Goal: Transaction & Acquisition: Purchase product/service

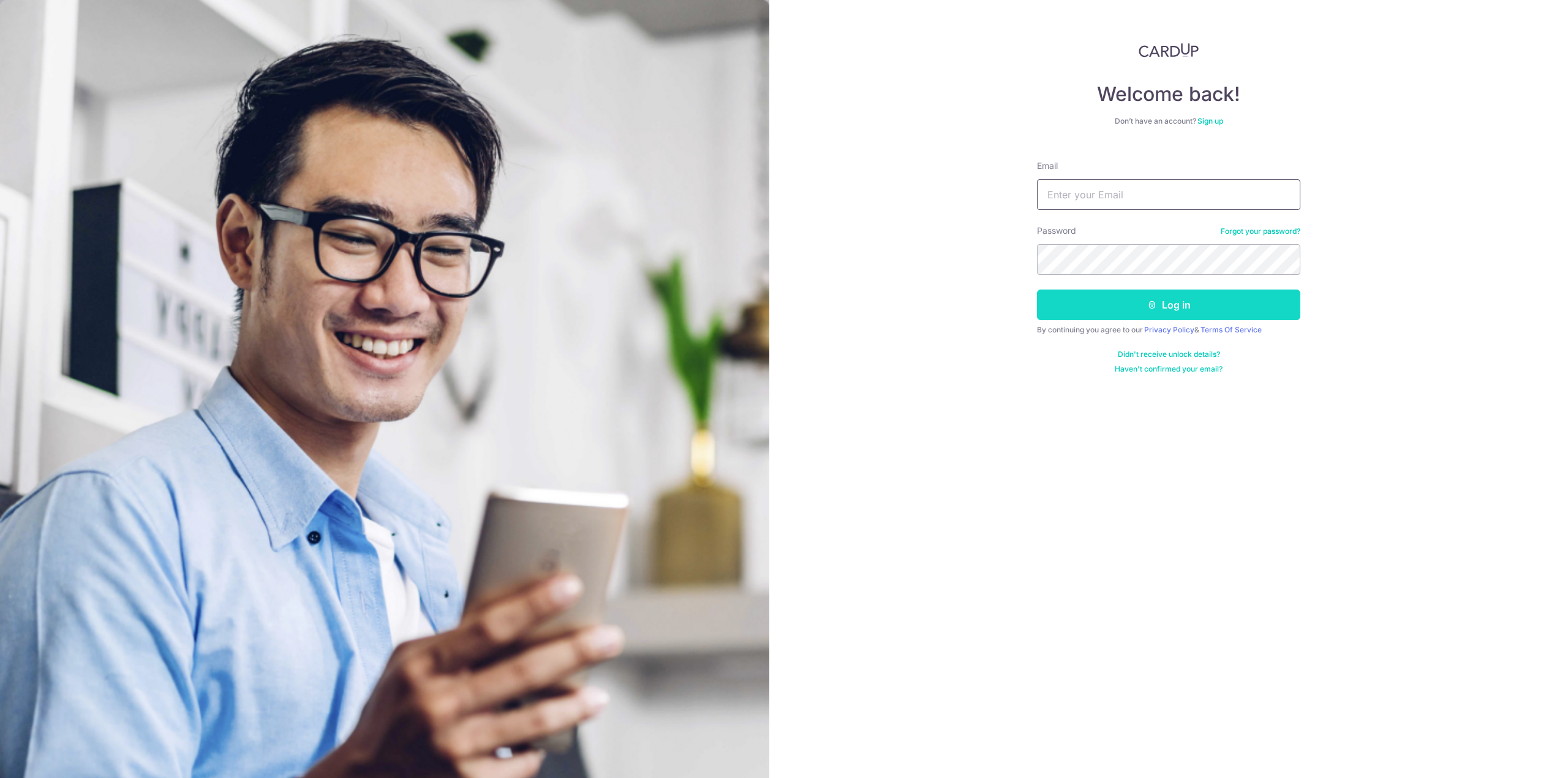
type input "[EMAIL_ADDRESS][DOMAIN_NAME]"
click at [1155, 309] on icon "submit" at bounding box center [1152, 305] width 9 height 9
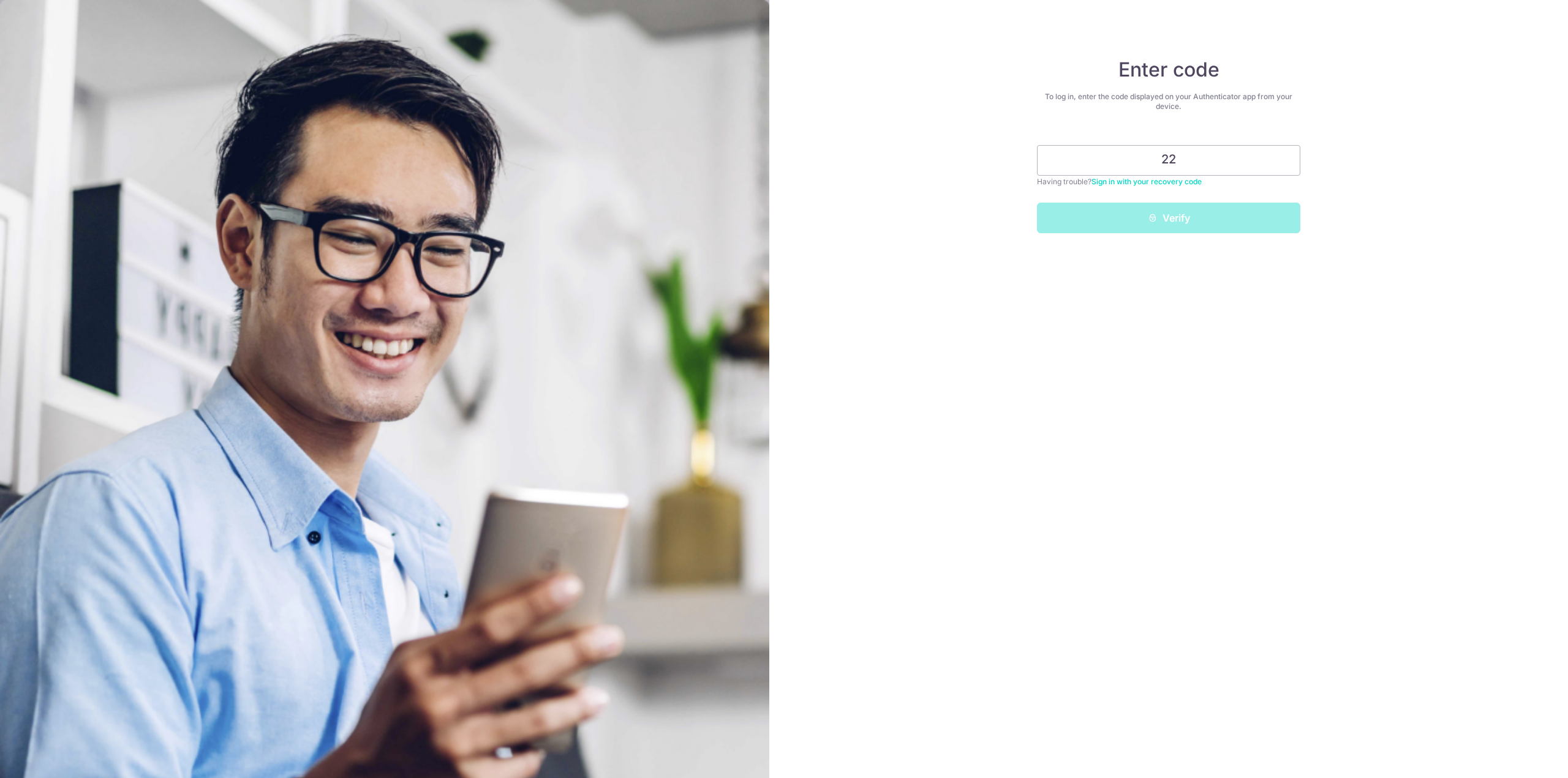
type input "2"
type input "219280"
click at [1037, 203] on button "Verify" at bounding box center [1168, 218] width 263 height 31
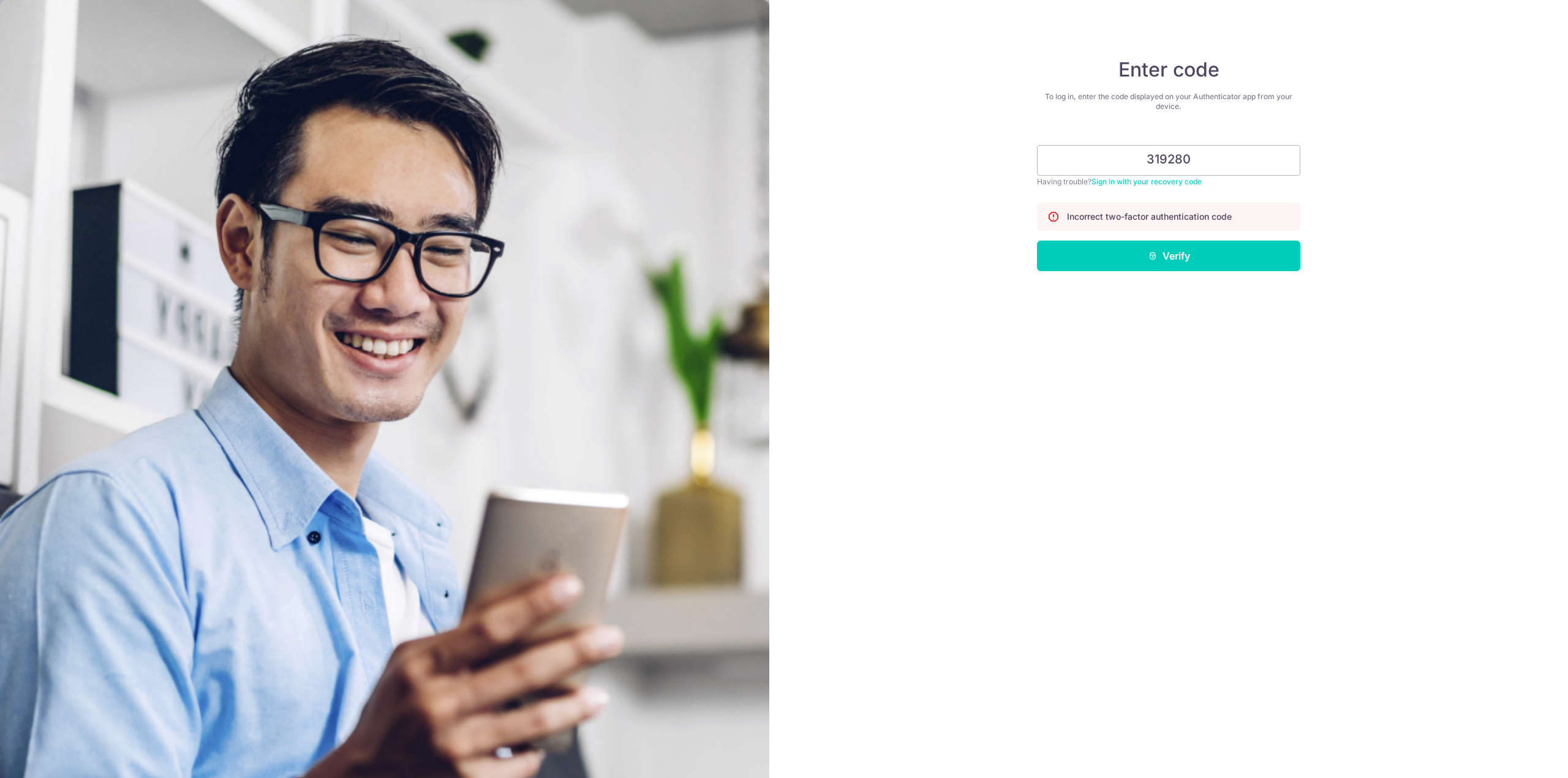
type input "319280"
click at [1037, 241] on button "Verify" at bounding box center [1168, 256] width 263 height 31
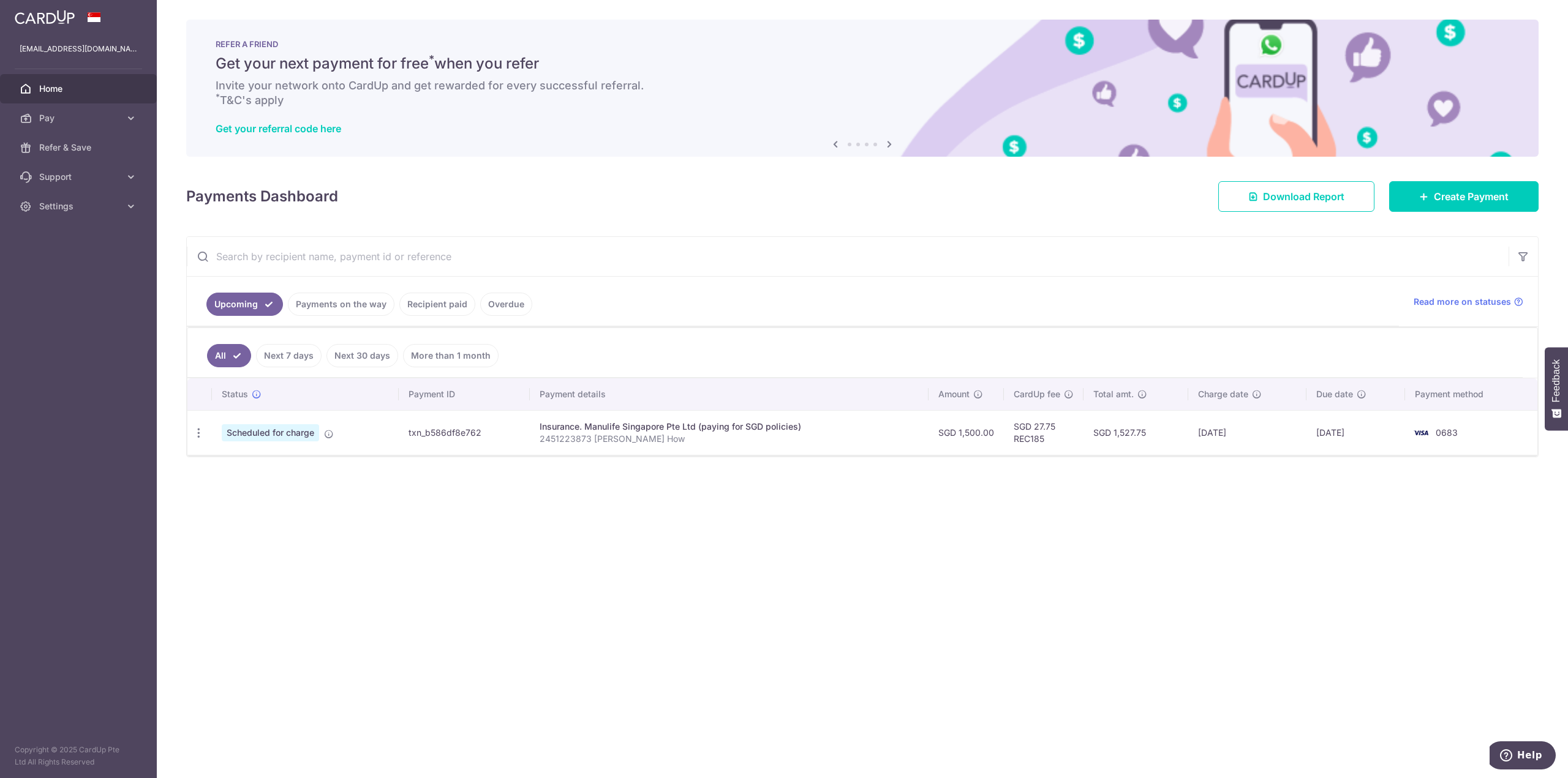
click at [425, 435] on td "txn_b586df8e762" at bounding box center [464, 433] width 131 height 45
click at [198, 429] on icon "button" at bounding box center [198, 433] width 13 height 13
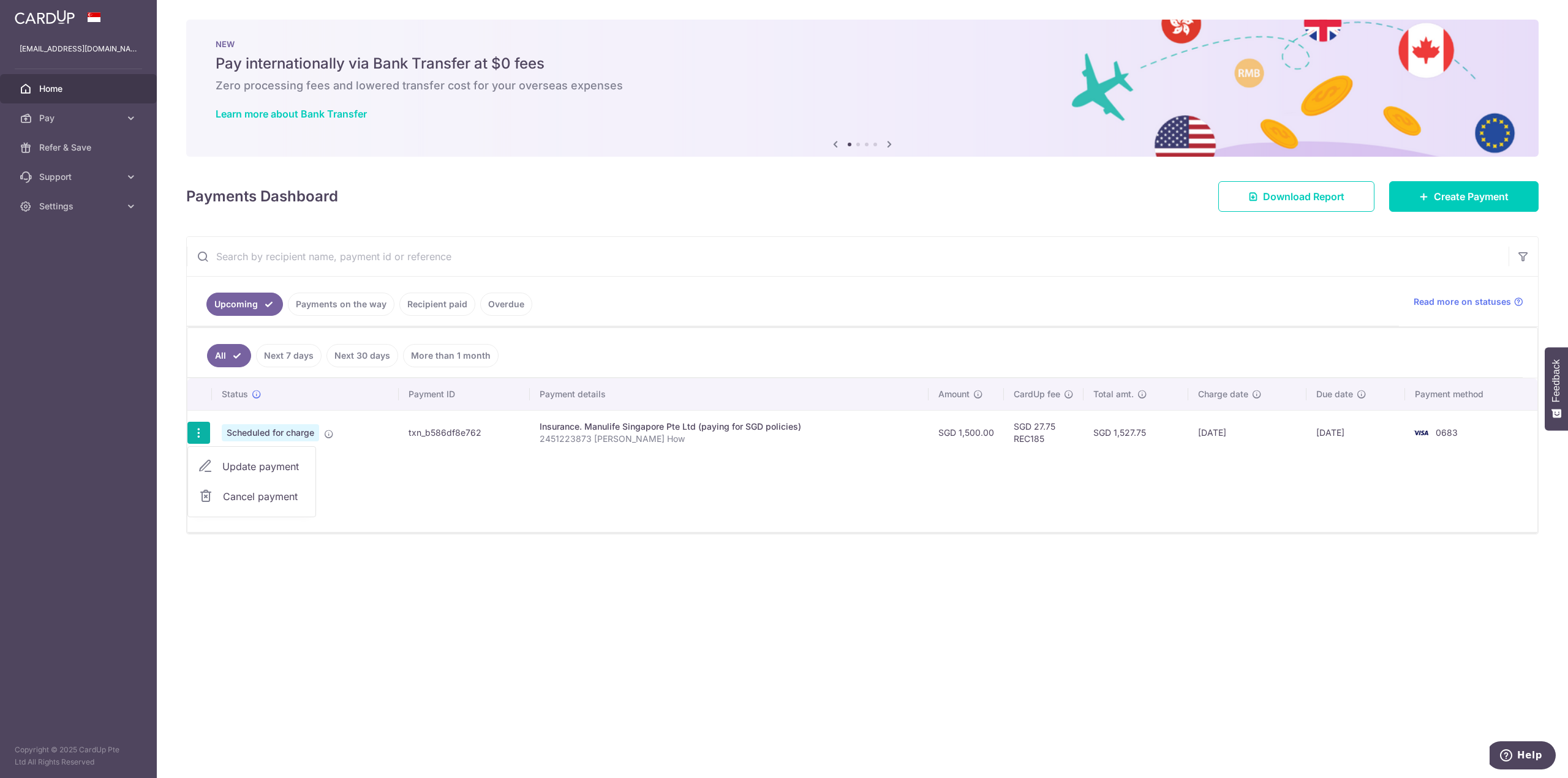
drag, startPoint x: 419, startPoint y: 453, endPoint x: 340, endPoint y: 436, distance: 80.8
click at [417, 453] on td "txn_b586df8e762" at bounding box center [464, 433] width 131 height 45
click at [307, 437] on span "Scheduled for charge" at bounding box center [271, 433] width 98 height 17
click at [203, 432] on icon "button" at bounding box center [198, 433] width 13 height 13
click at [962, 488] on div "Status Payment ID Payment details Amount CardUp fee Total amt. Charge date Due …" at bounding box center [862, 455] width 1350 height 154
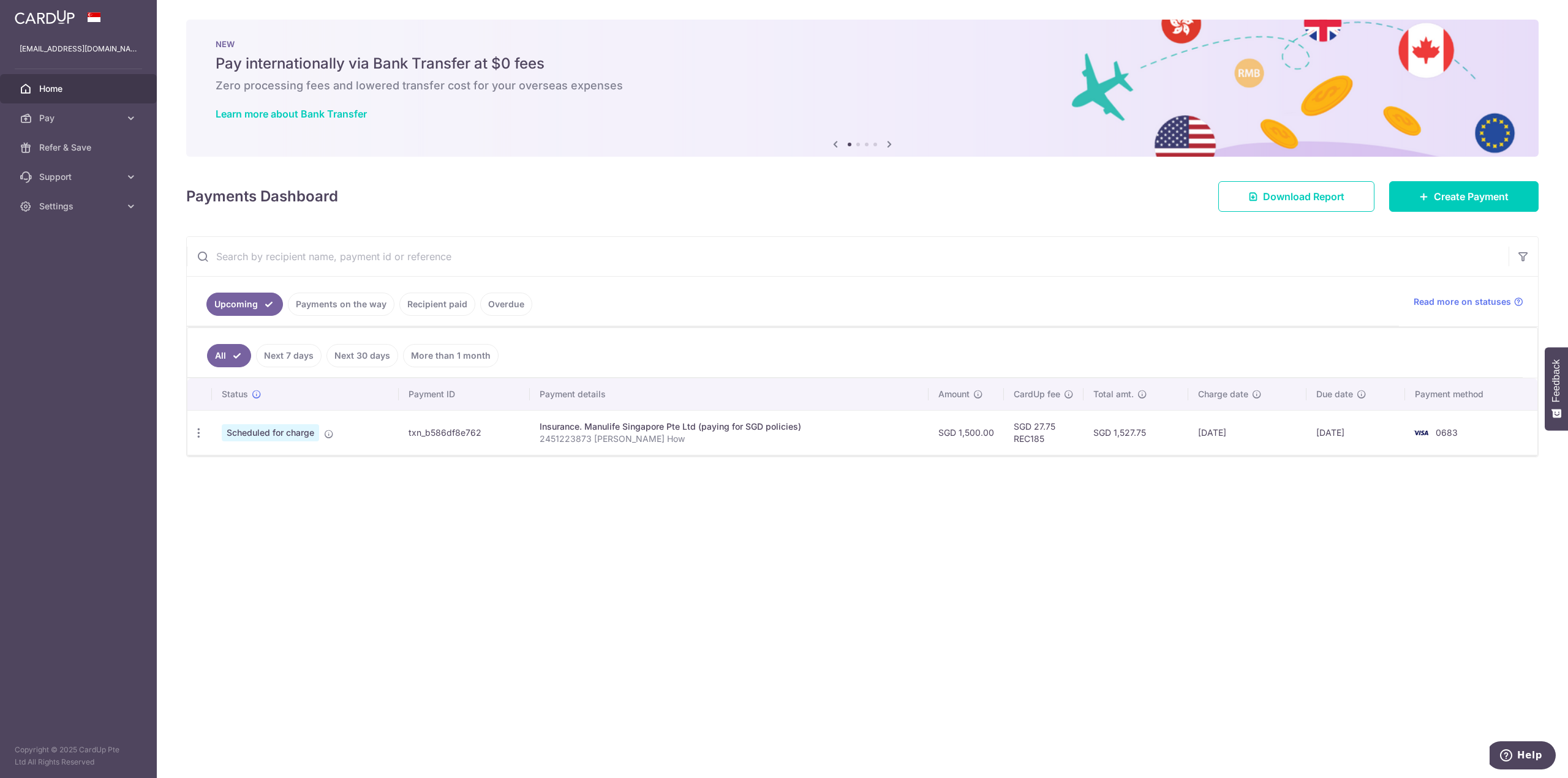
click at [1430, 432] on img at bounding box center [1421, 433] width 24 height 15
click at [1441, 201] on span "Create Payment" at bounding box center [1471, 197] width 75 height 15
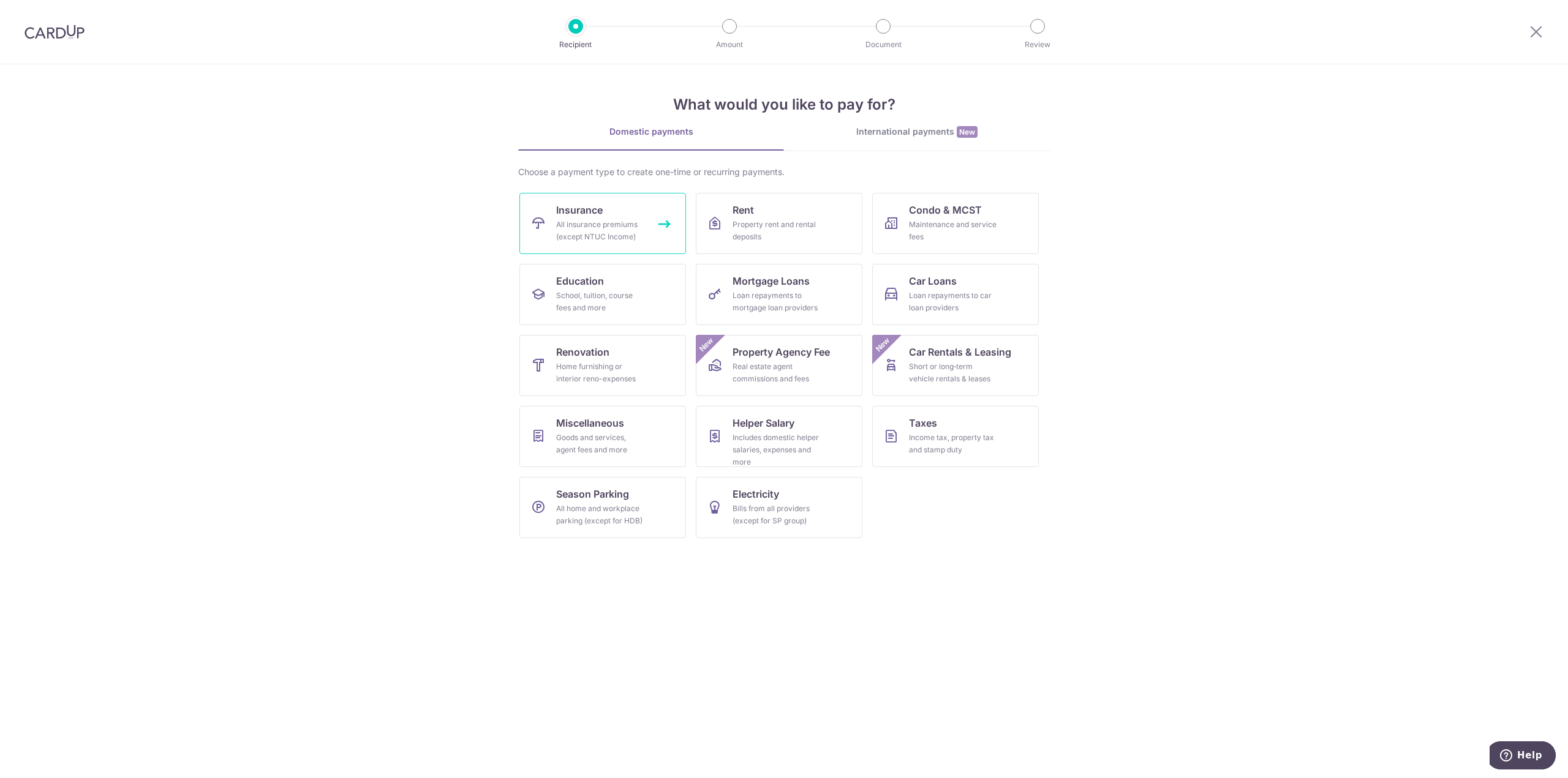
click at [602, 225] on div "All insurance premiums (except NTUC Income)" at bounding box center [600, 231] width 88 height 24
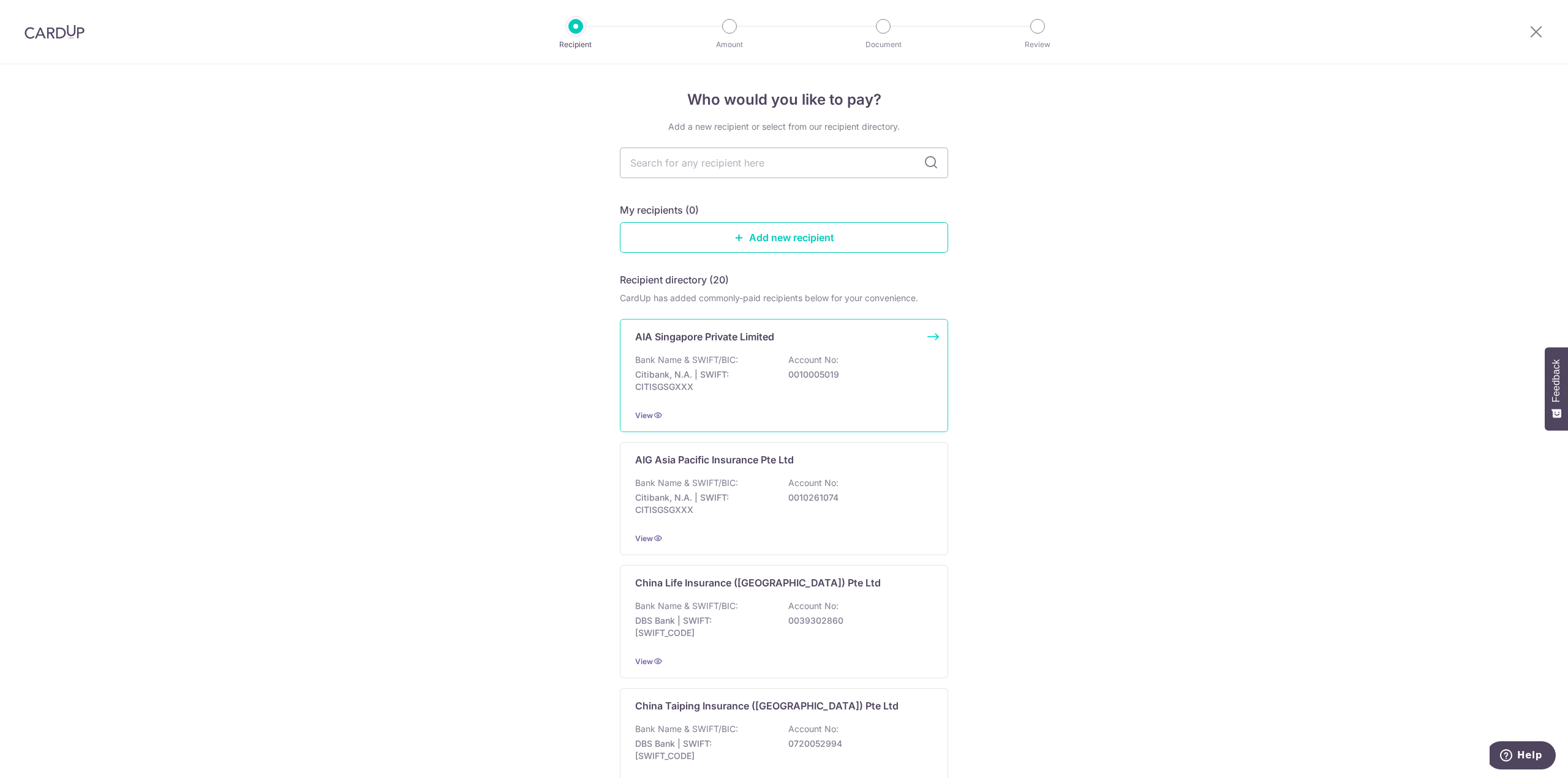
click at [866, 354] on div "Bank Name & SWIFT/BIC: Citibank, N.A. | SWIFT: CITISGSGXXX Account No: 00100050…" at bounding box center [784, 376] width 298 height 45
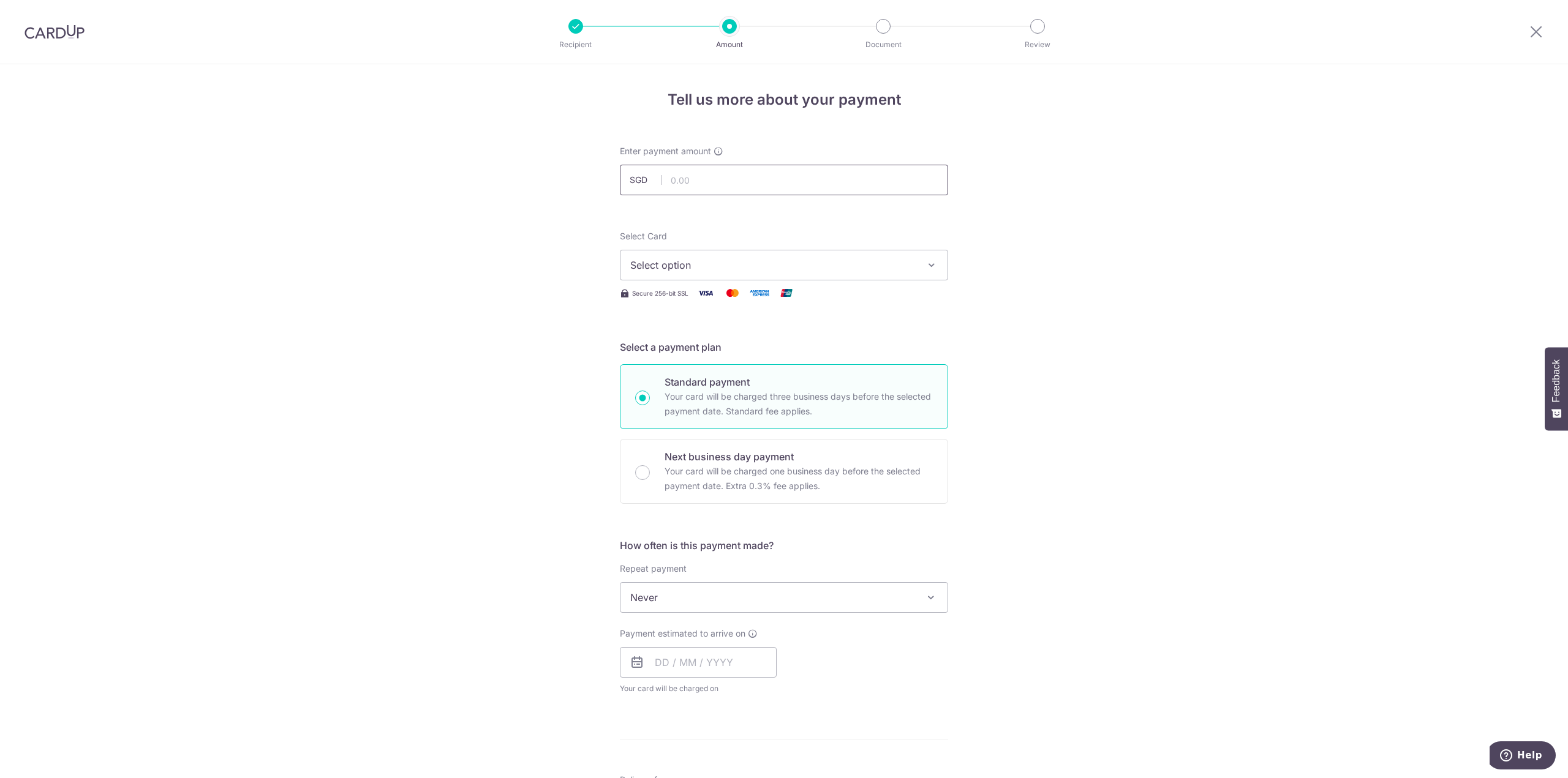
click at [726, 178] on input "text" at bounding box center [784, 180] width 328 height 31
type input "400.11"
click at [586, 271] on div "Tell us more about your payment Enter payment amount SGD 400.11 400.11 Select C…" at bounding box center [784, 618] width 1568 height 1108
click at [663, 269] on span "Select option" at bounding box center [773, 265] width 286 height 15
click at [668, 349] on span "**** 0683" at bounding box center [683, 353] width 47 height 15
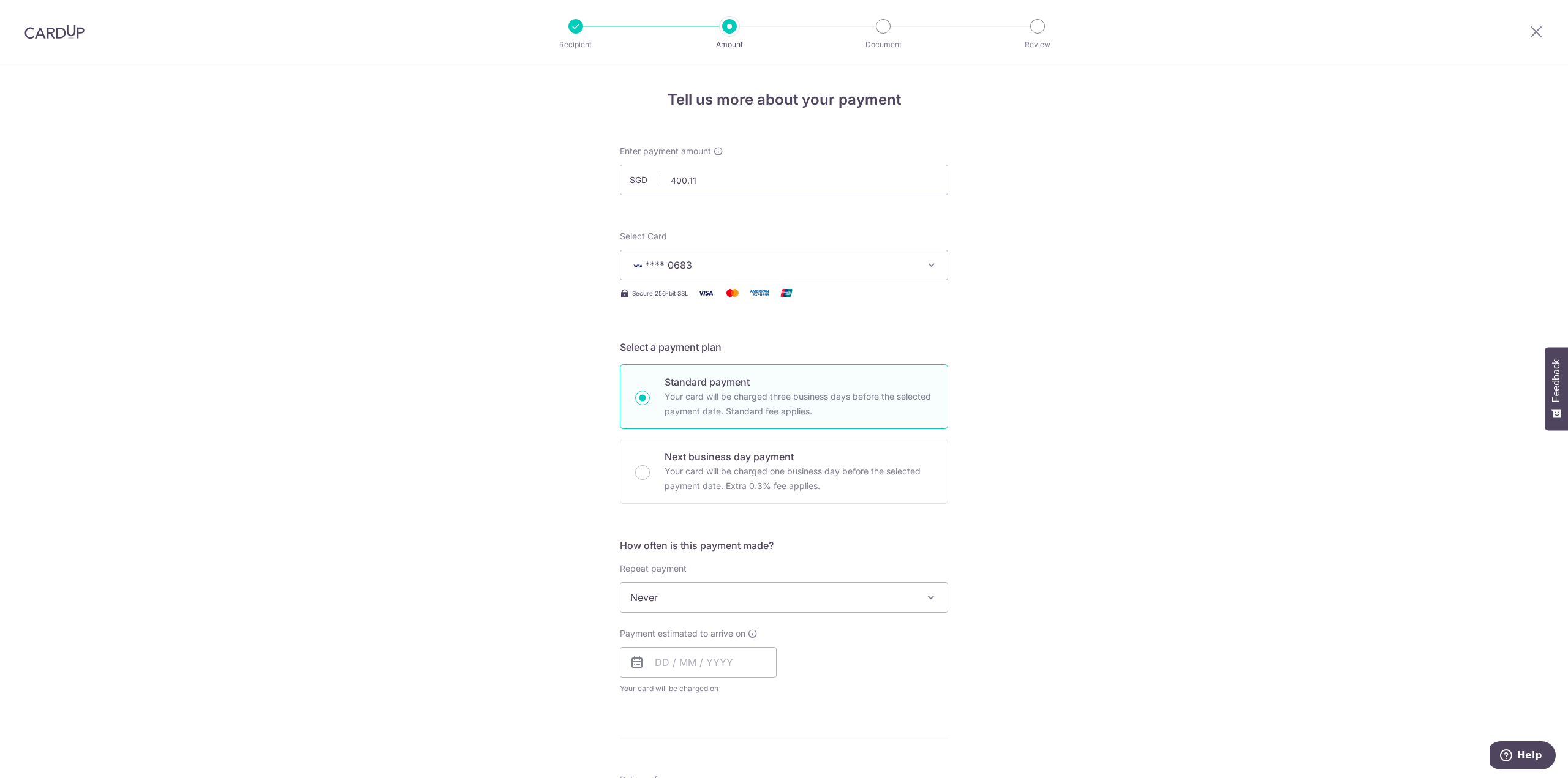
click at [1158, 448] on div "Tell us more about your payment Enter payment amount SGD 400.11 400.11 Select C…" at bounding box center [784, 618] width 1568 height 1108
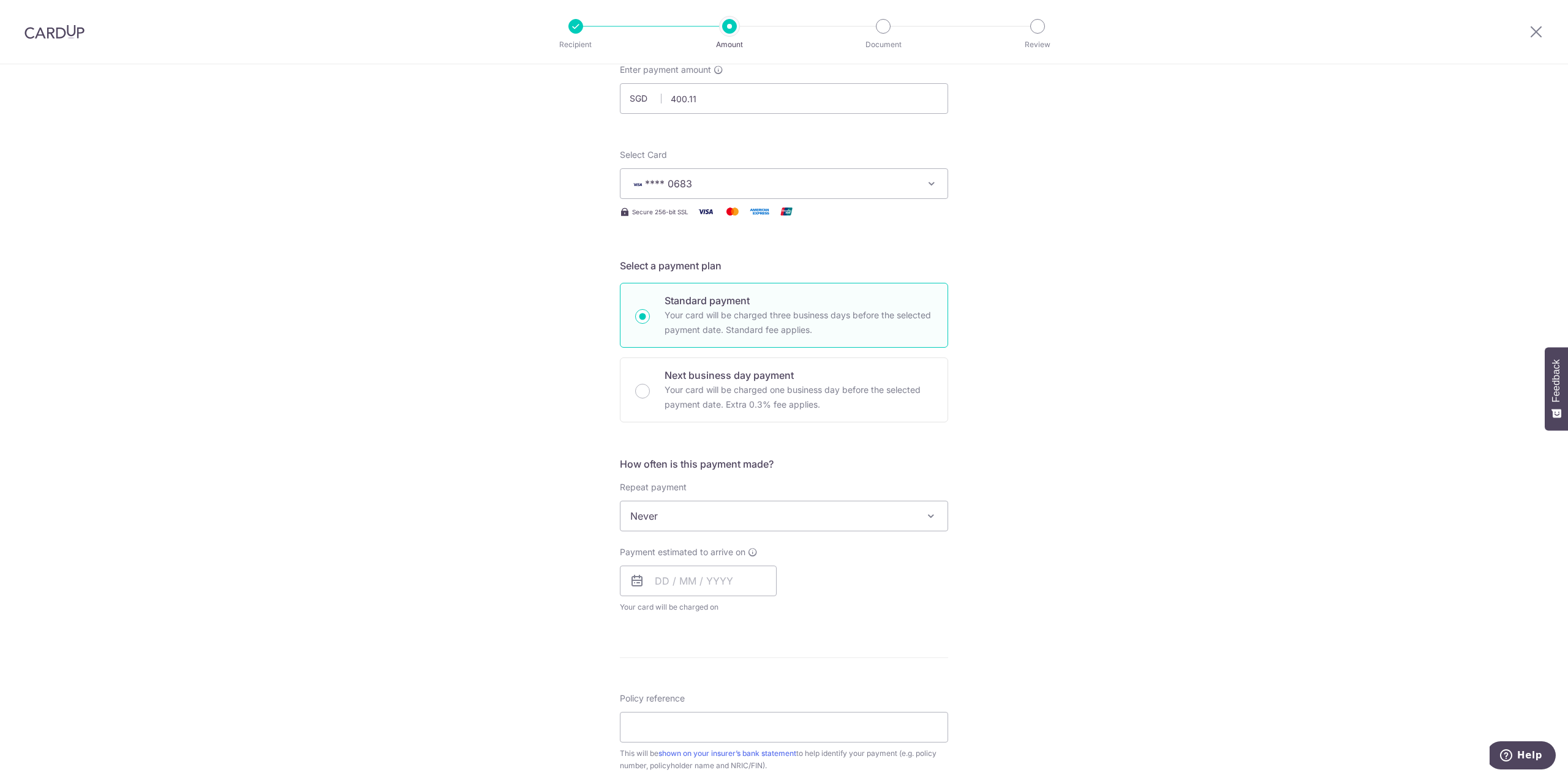
scroll to position [123, 0]
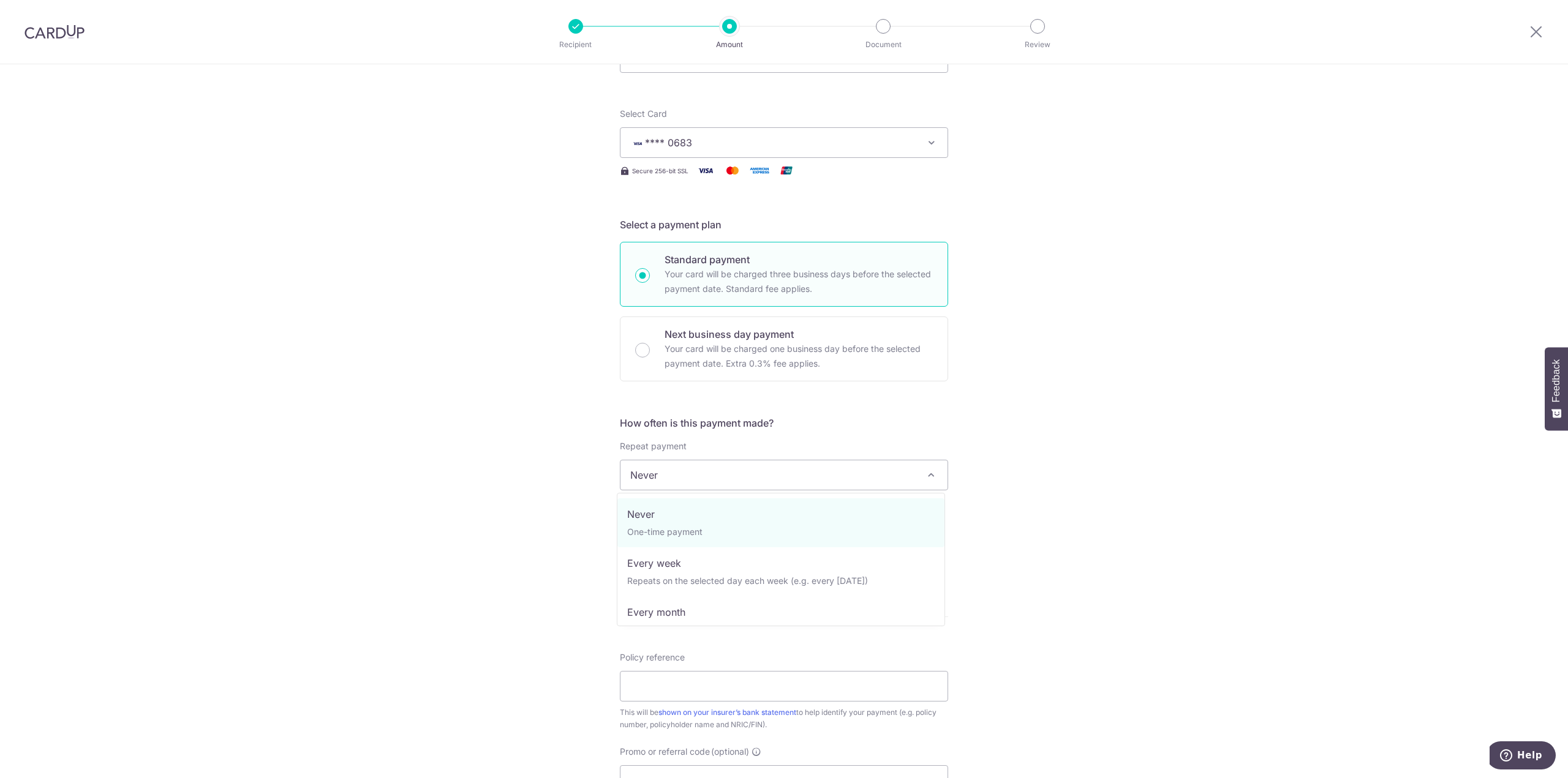
click at [723, 478] on span "Never" at bounding box center [784, 475] width 327 height 29
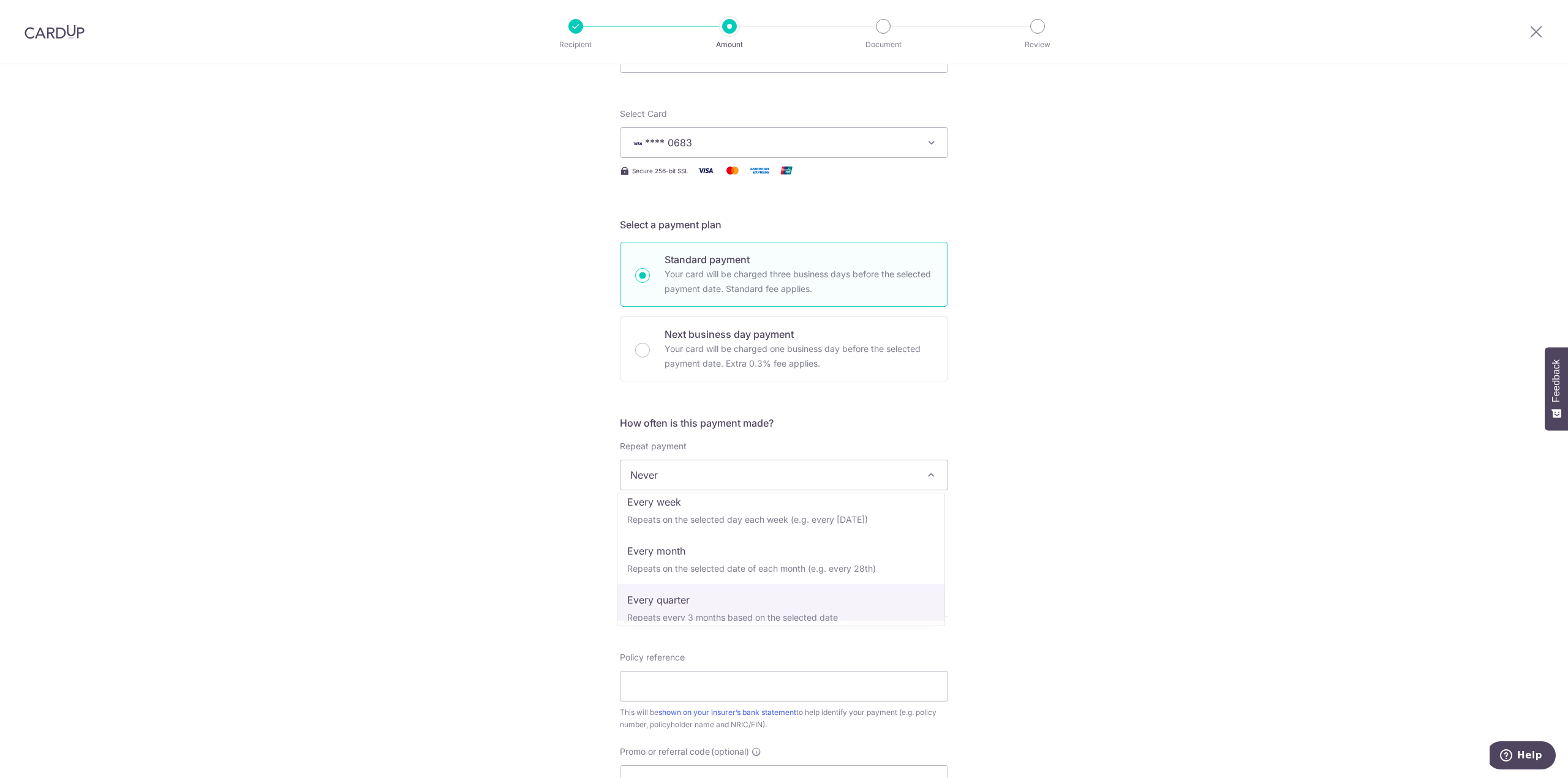
select select "4"
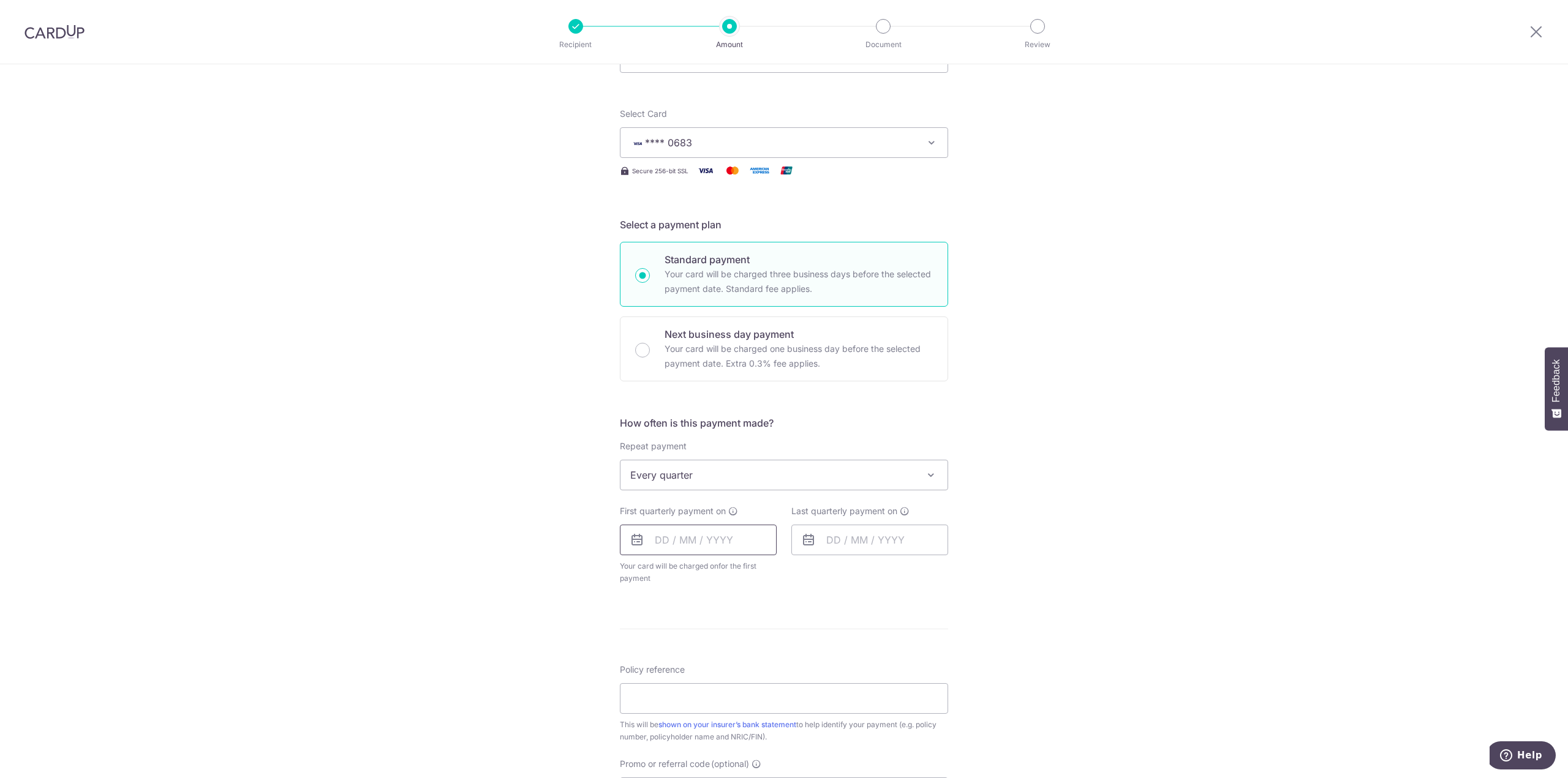
click at [658, 542] on input "text" at bounding box center [697, 540] width 157 height 31
click at [470, 612] on div "Tell us more about your payment Enter payment amount SGD 400.11 400.11 Select C…" at bounding box center [784, 501] width 1568 height 1120
click at [653, 538] on input "text" at bounding box center [697, 540] width 157 height 31
click at [632, 537] on icon at bounding box center [637, 540] width 15 height 15
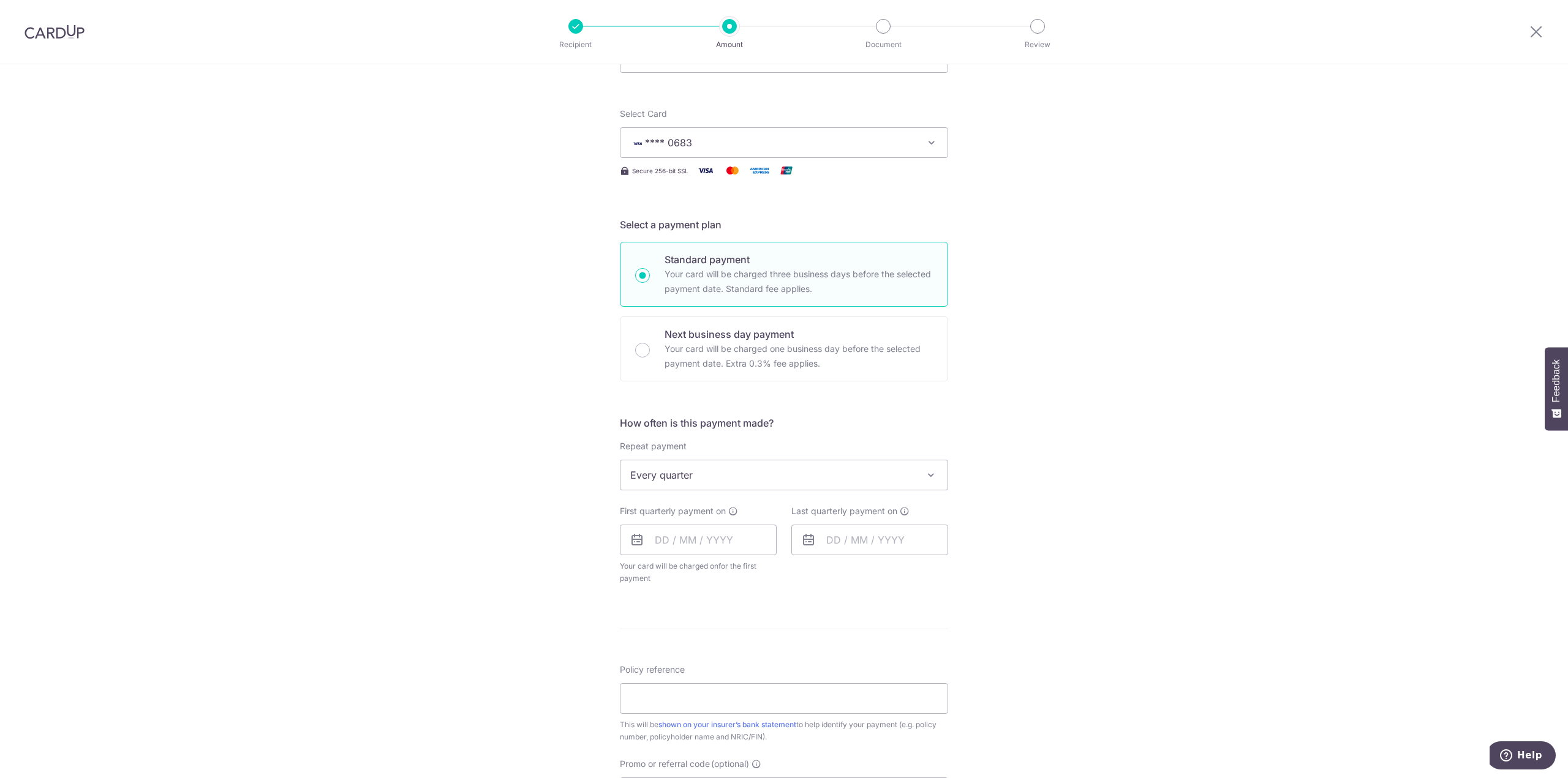
click at [630, 547] on icon at bounding box center [637, 540] width 15 height 15
click at [630, 546] on icon at bounding box center [637, 540] width 15 height 15
click at [633, 537] on icon at bounding box center [637, 540] width 15 height 15
click at [1168, 608] on div "Tell us more about your payment Enter payment amount SGD 400.11 400.11 Select C…" at bounding box center [784, 501] width 1568 height 1120
drag, startPoint x: 624, startPoint y: 545, endPoint x: 630, endPoint y: 537, distance: 10.0
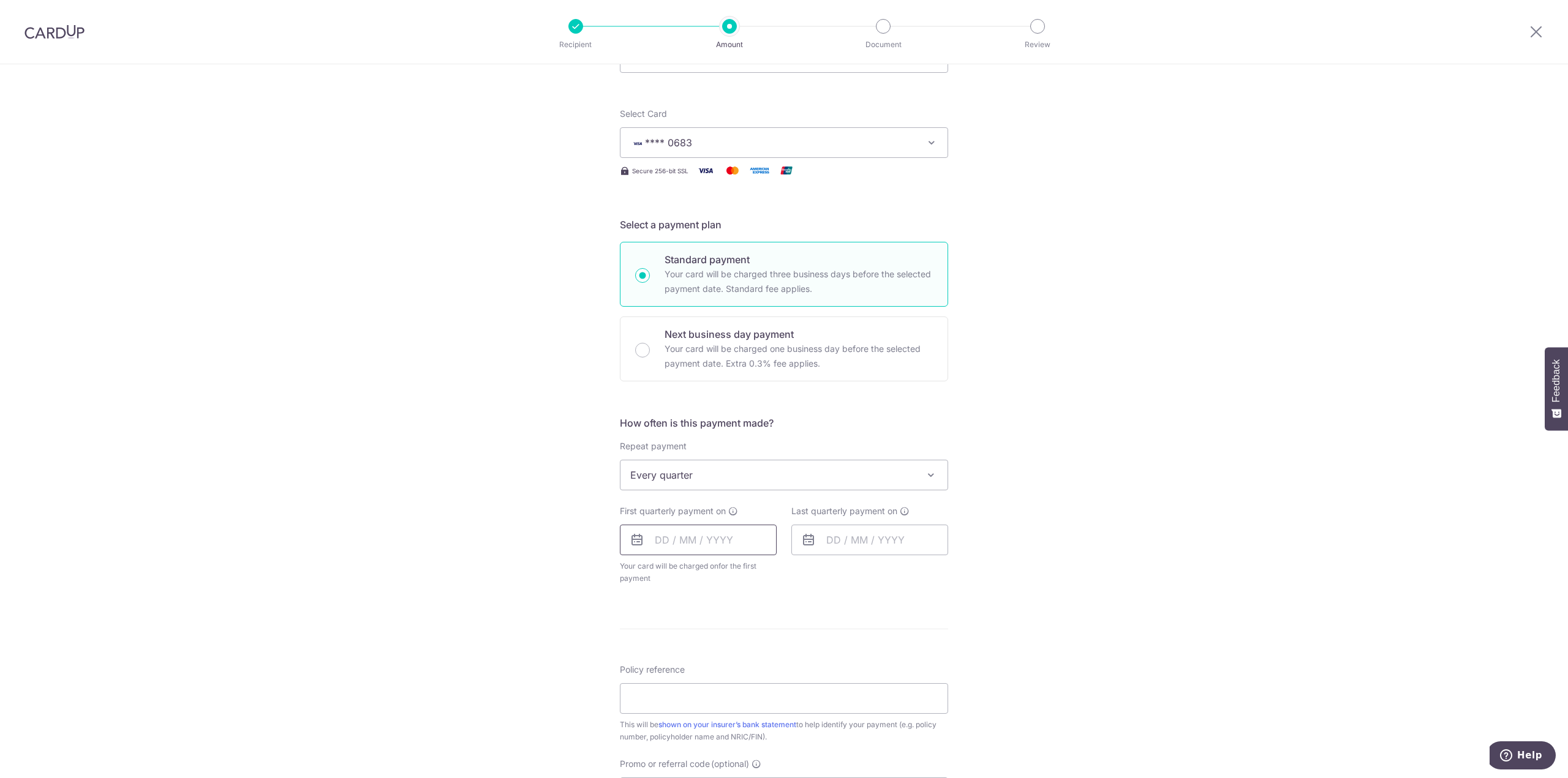
click at [622, 541] on input "text" at bounding box center [697, 540] width 157 height 31
click at [740, 650] on link "9" at bounding box center [742, 651] width 20 height 20
type input "[DATE]"
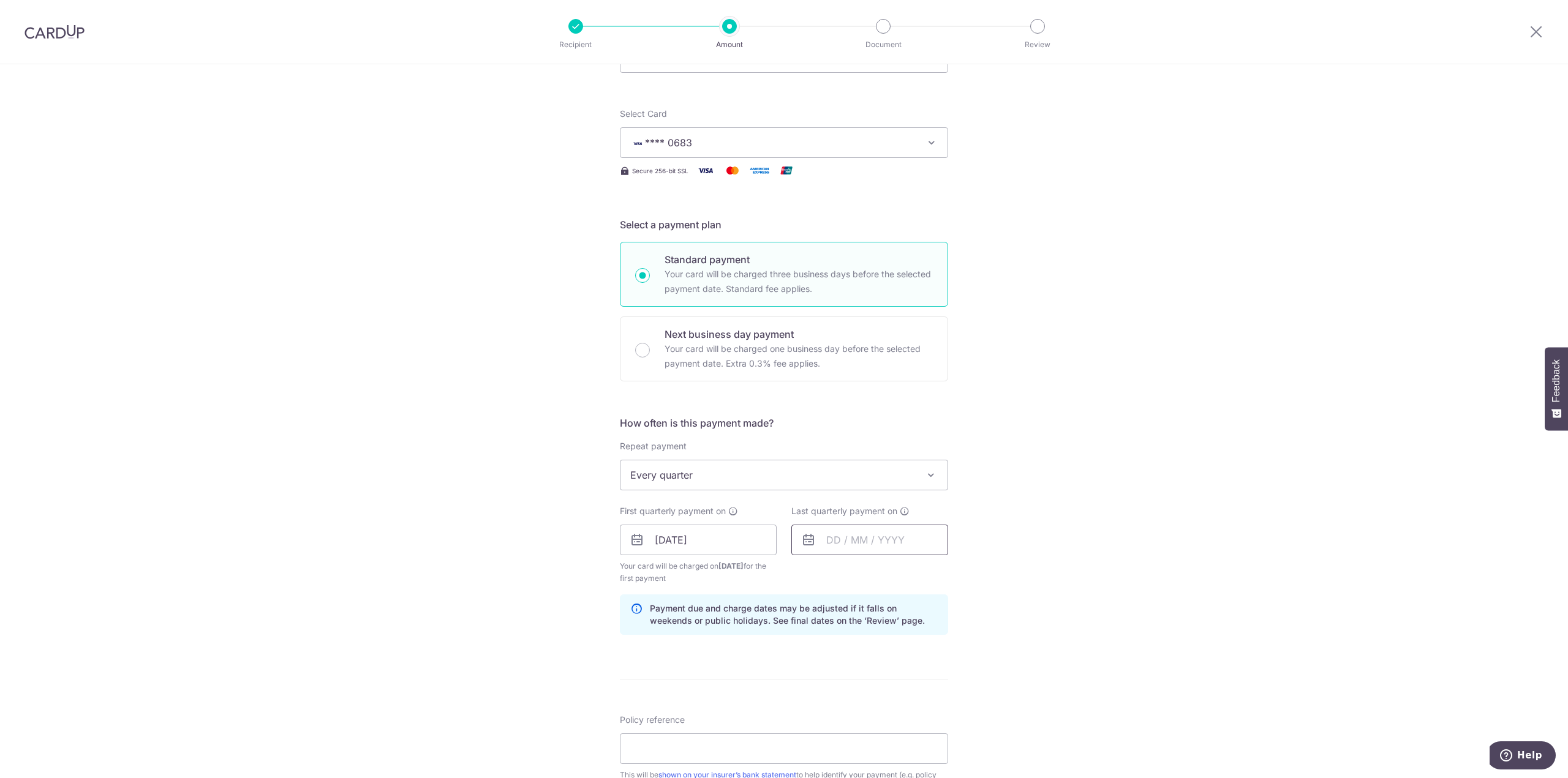
click at [825, 540] on input "text" at bounding box center [869, 540] width 157 height 31
click at [925, 575] on select "2025 2026 2027 2028 2029 2030 2031 2032 2033 2034 2035" at bounding box center [918, 573] width 33 height 9
click at [965, 572] on link "Next" at bounding box center [965, 573] width 15 height 15
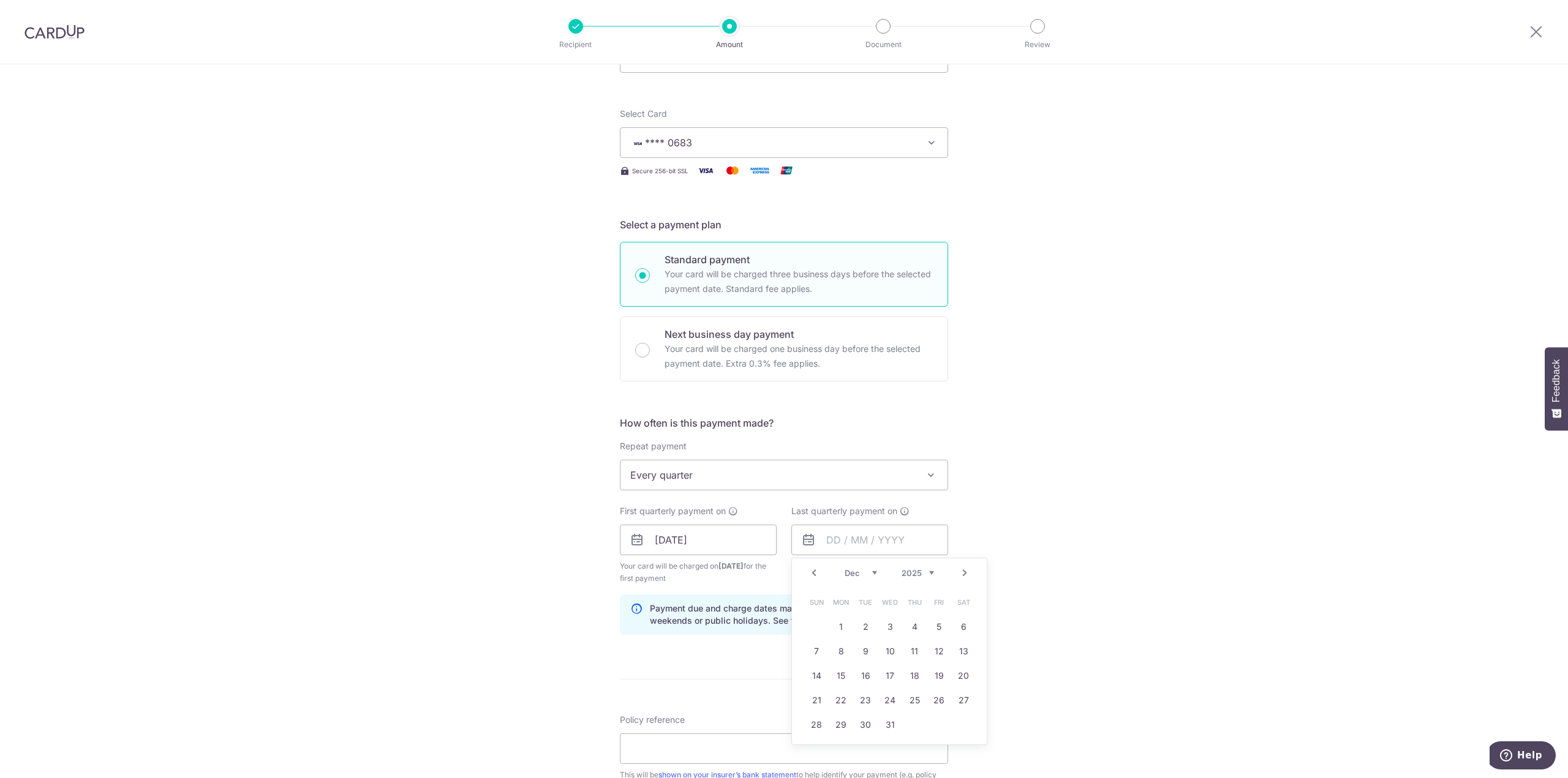
click at [965, 572] on link "Next" at bounding box center [965, 573] width 15 height 15
click at [962, 572] on link "Next" at bounding box center [965, 573] width 15 height 15
click at [814, 574] on link "Prev" at bounding box center [814, 573] width 15 height 15
click at [811, 575] on link "Prev" at bounding box center [814, 573] width 15 height 15
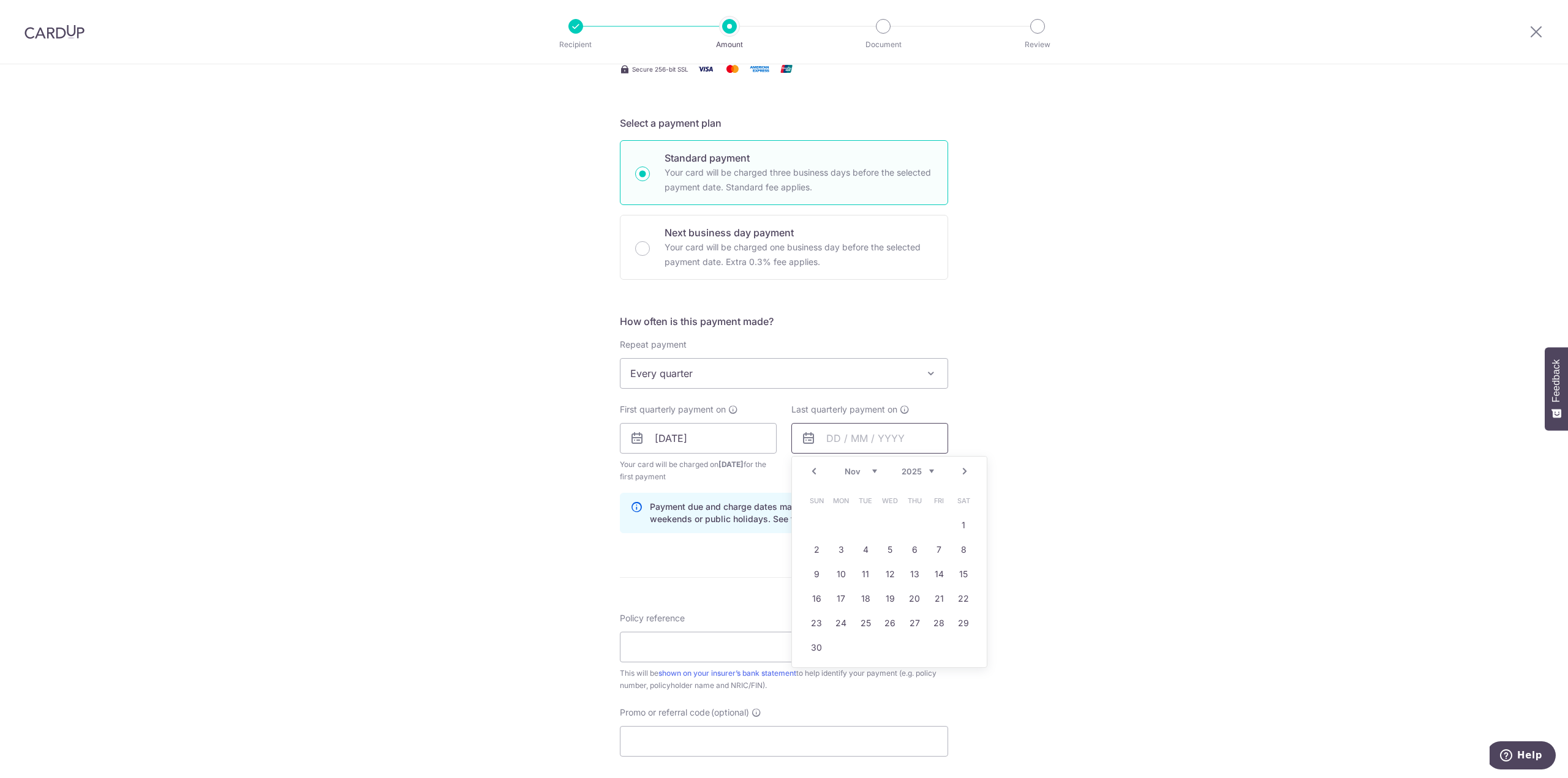
scroll to position [368, 0]
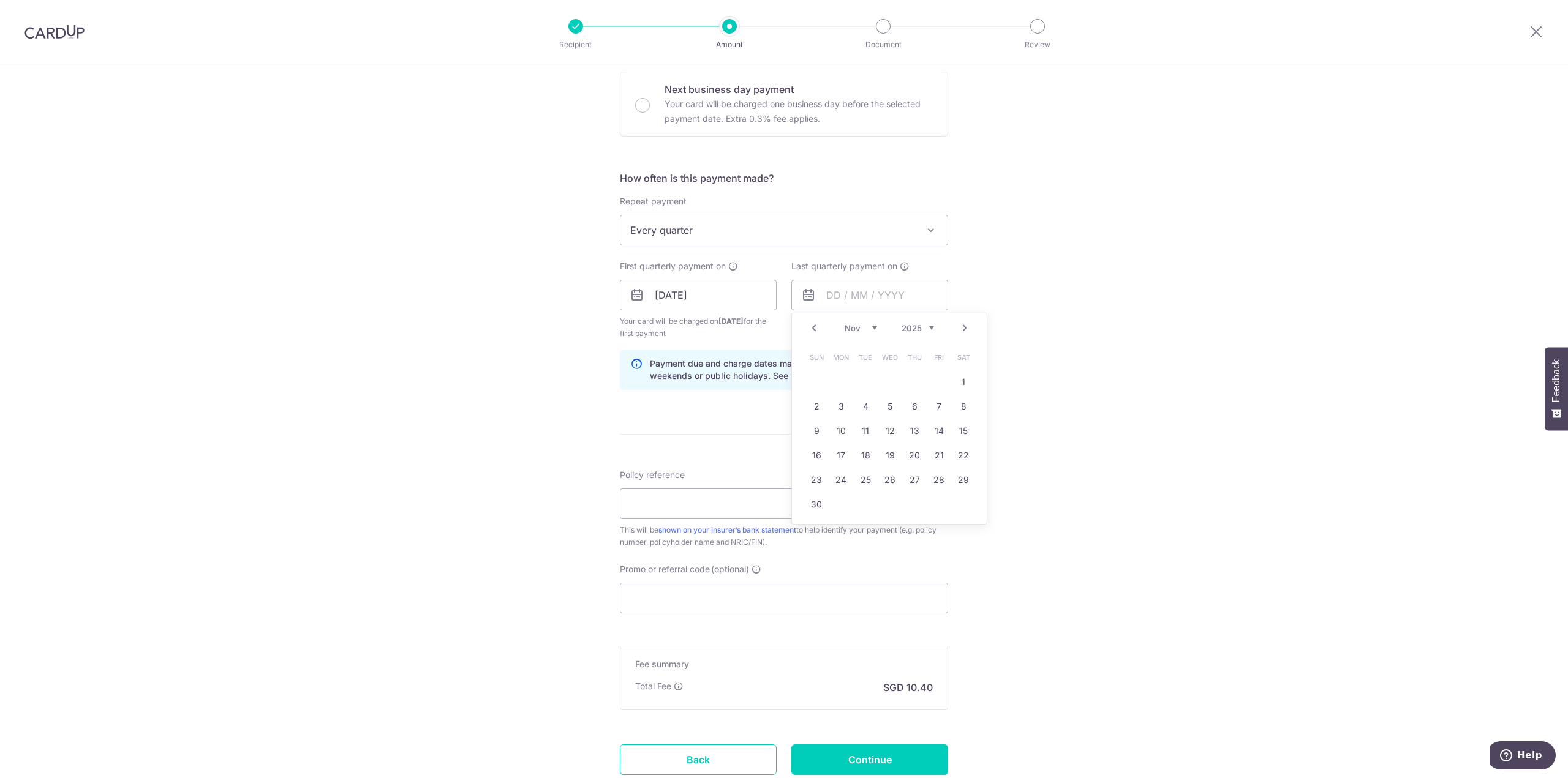
click at [965, 328] on link "Next" at bounding box center [965, 328] width 15 height 15
click at [913, 384] on link "5" at bounding box center [914, 382] width 20 height 20
click at [480, 427] on div "Tell us more about your payment Enter payment amount SGD 400.11 400.11 Select C…" at bounding box center [784, 281] width 1568 height 1170
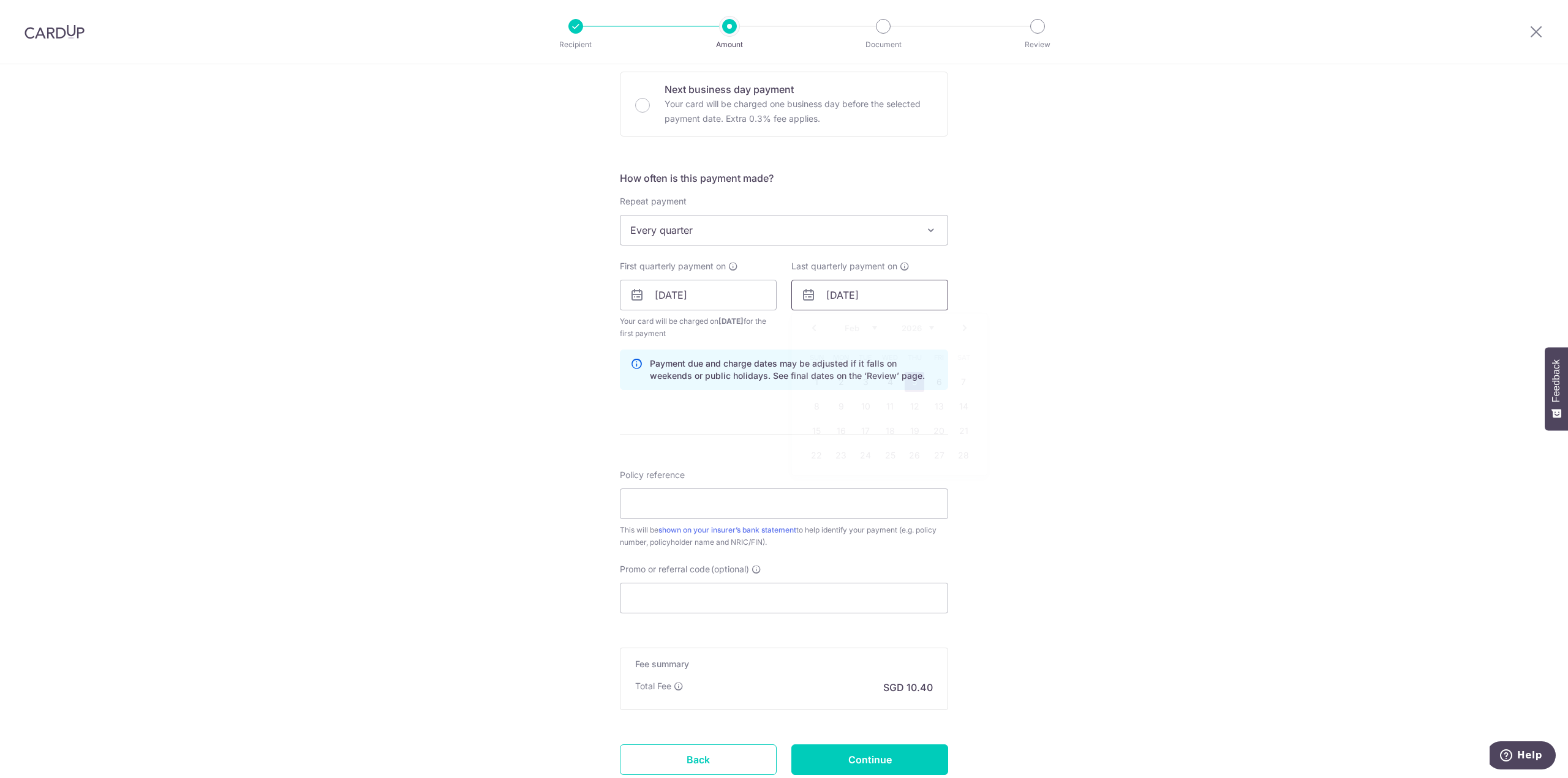
click at [896, 292] on input "05/02/2026" at bounding box center [869, 295] width 157 height 31
click at [940, 458] on link "27" at bounding box center [938, 455] width 20 height 20
type input "27/02/2026"
click at [491, 400] on div "Tell us more about your payment Enter payment amount SGD 400.11 400.11 Select C…" at bounding box center [784, 281] width 1568 height 1170
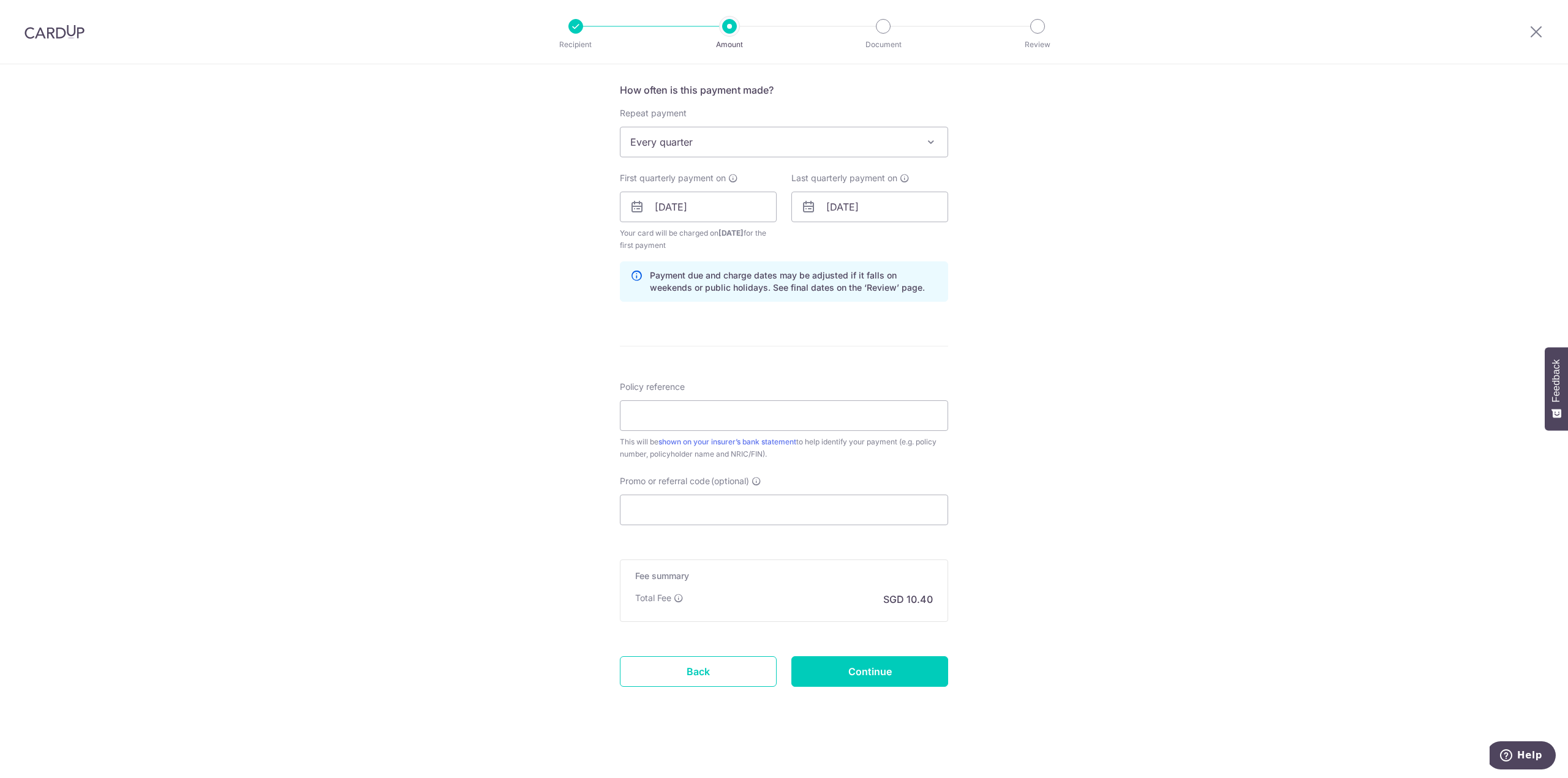
scroll to position [456, 0]
click at [664, 410] on input "Policy reference" at bounding box center [784, 414] width 328 height 31
click at [664, 419] on input "Policy reference" at bounding box center [784, 414] width 328 height 31
click at [575, 479] on div "Tell us more about your payment Enter payment amount SGD 400.11 400.11 Select C…" at bounding box center [784, 193] width 1568 height 1170
click at [668, 403] on input "Policy reference" at bounding box center [784, 414] width 328 height 31
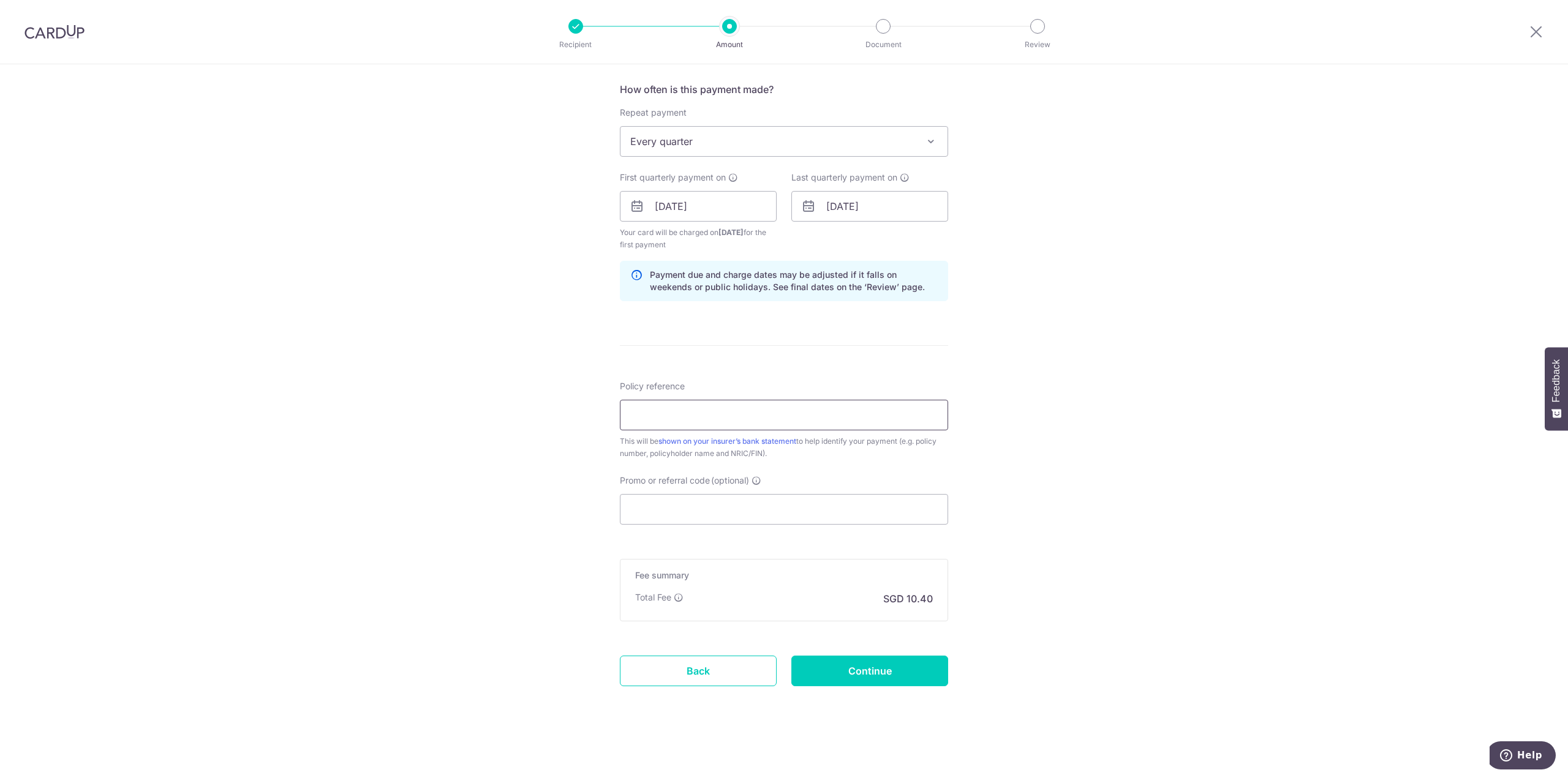
paste input "L542086744"
type input "L542086744 [PERSON_NAME] How S7981961A"
click at [521, 503] on div "Tell us more about your payment Enter payment amount SGD 400.11 400.11 Select C…" at bounding box center [784, 193] width 1568 height 1170
click at [702, 514] on input "Promo or referral code (optional)" at bounding box center [784, 509] width 328 height 31
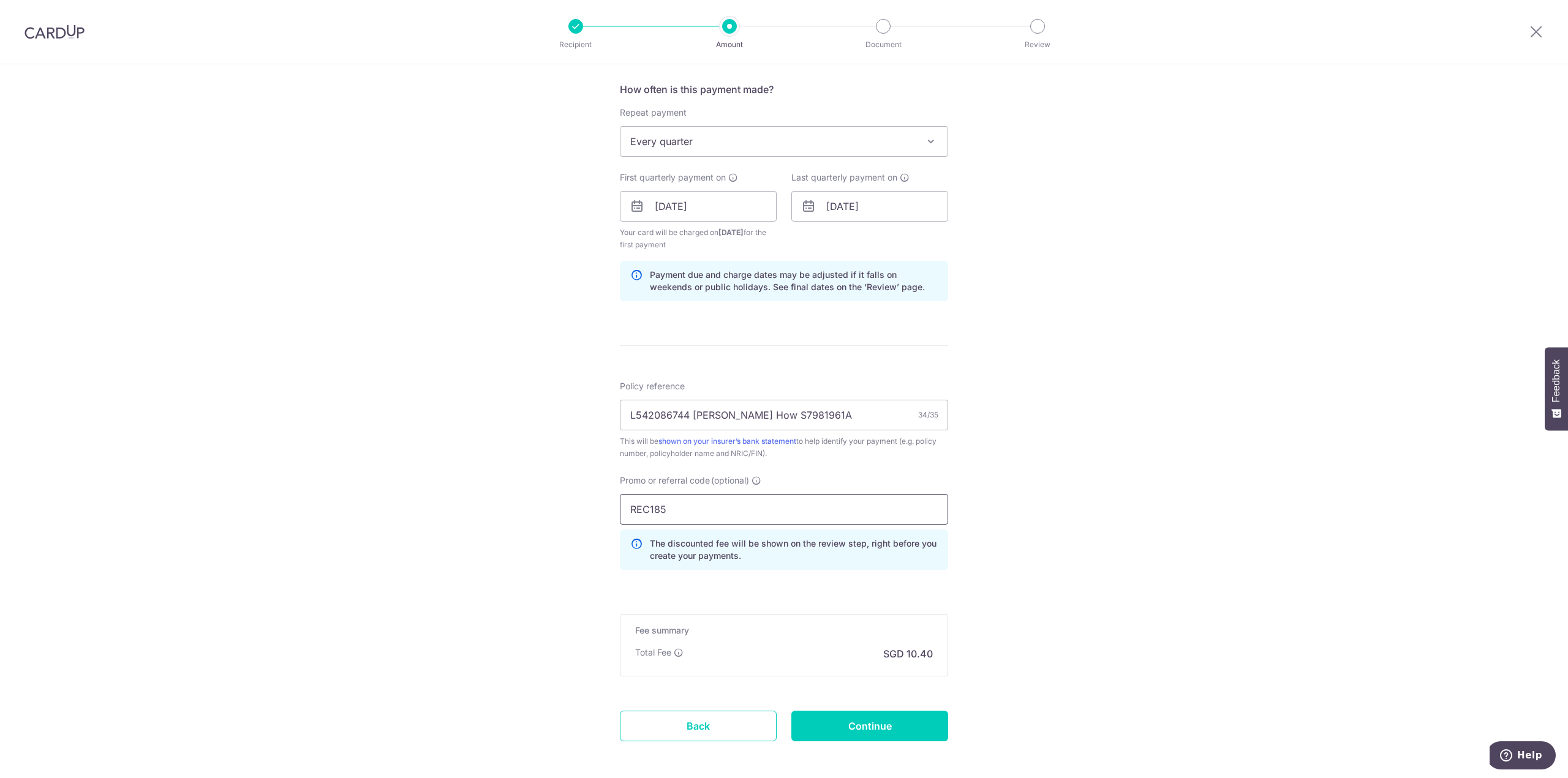
type input "REC185"
click at [420, 563] on div "Tell us more about your payment Enter payment amount SGD 400.11 400.11 Select C…" at bounding box center [784, 220] width 1568 height 1225
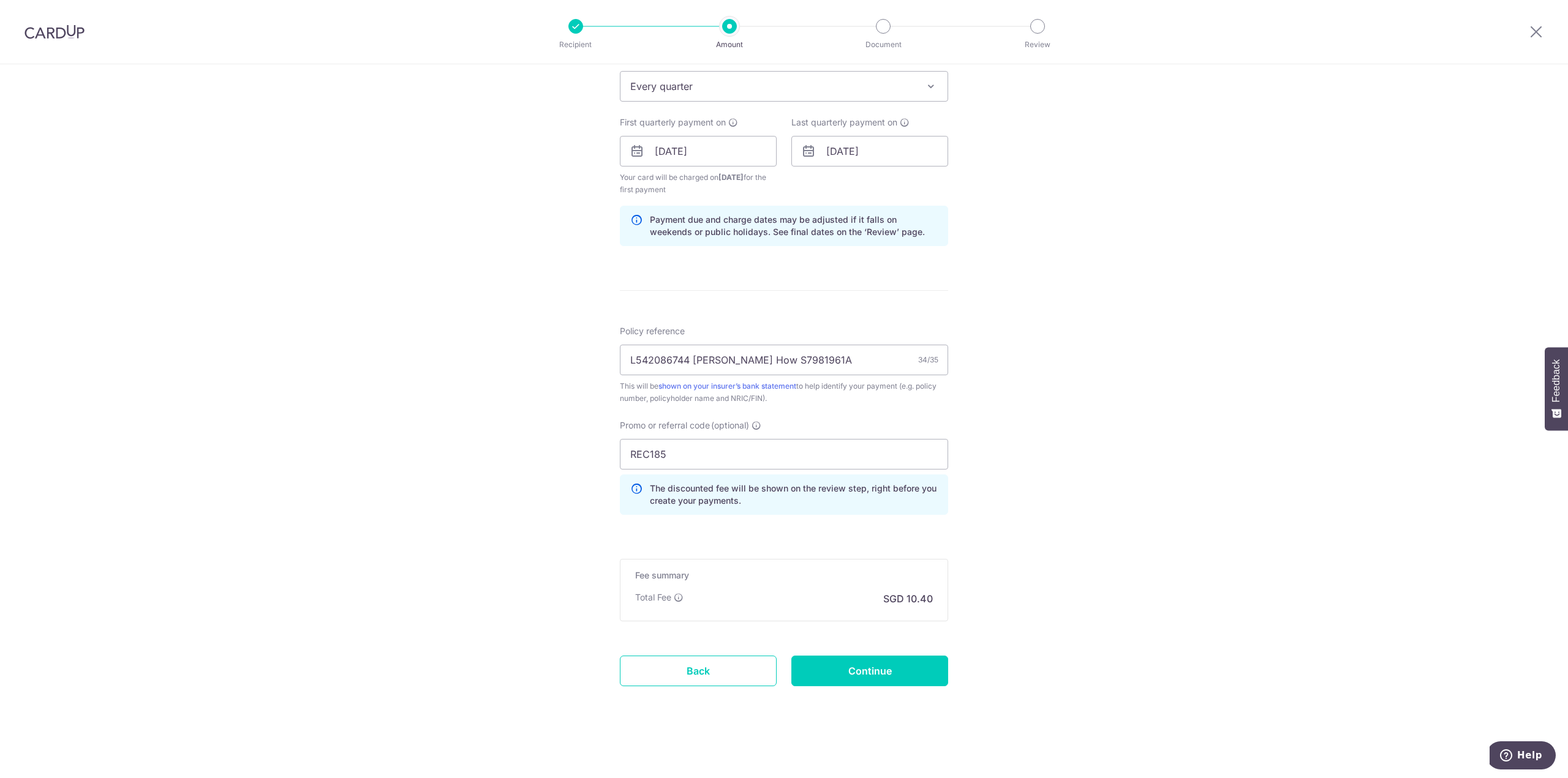
scroll to position [205, 0]
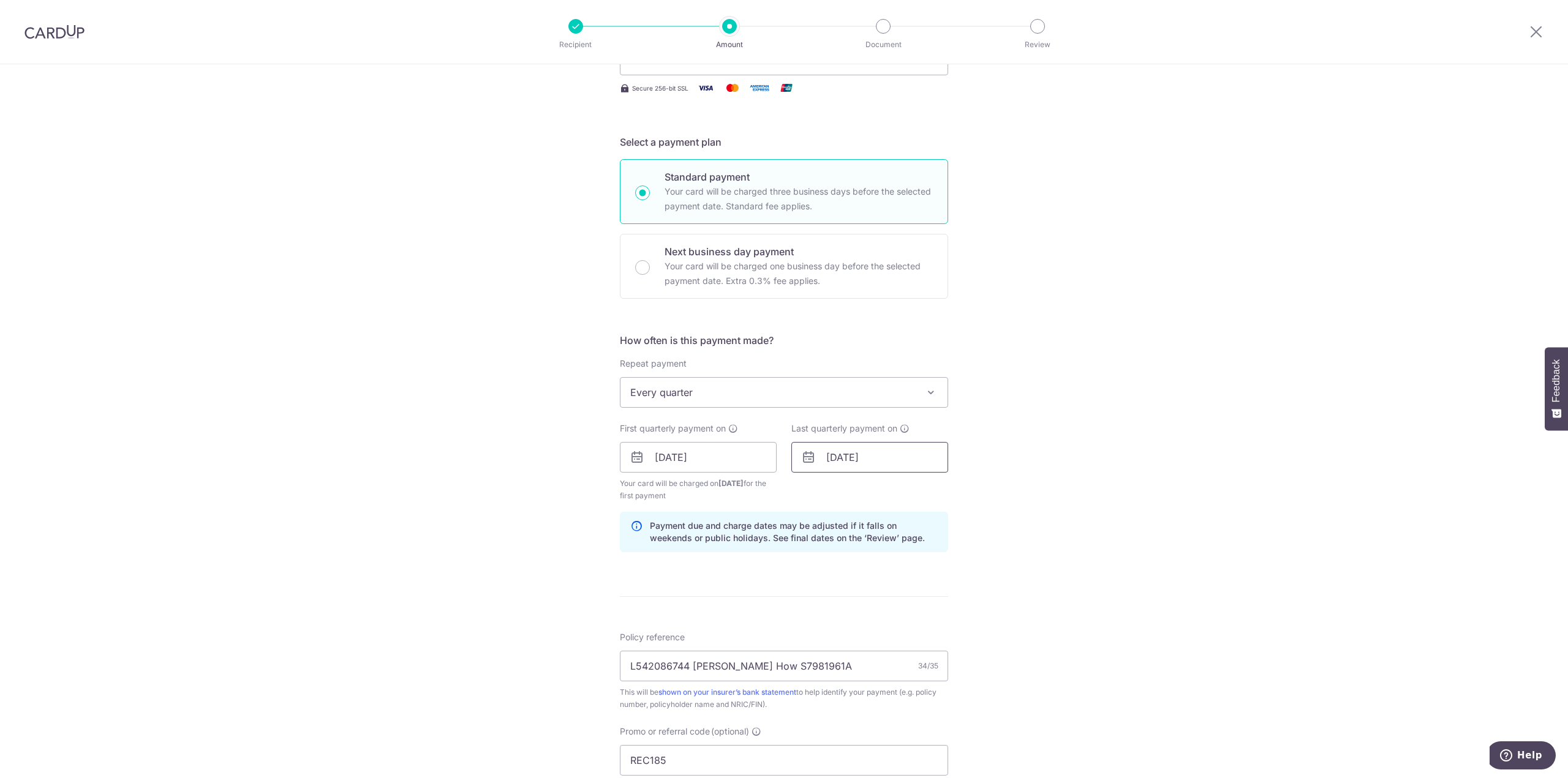
click at [894, 461] on input "27/02/2026" at bounding box center [869, 457] width 157 height 31
click at [964, 492] on link "Next" at bounding box center [965, 490] width 15 height 15
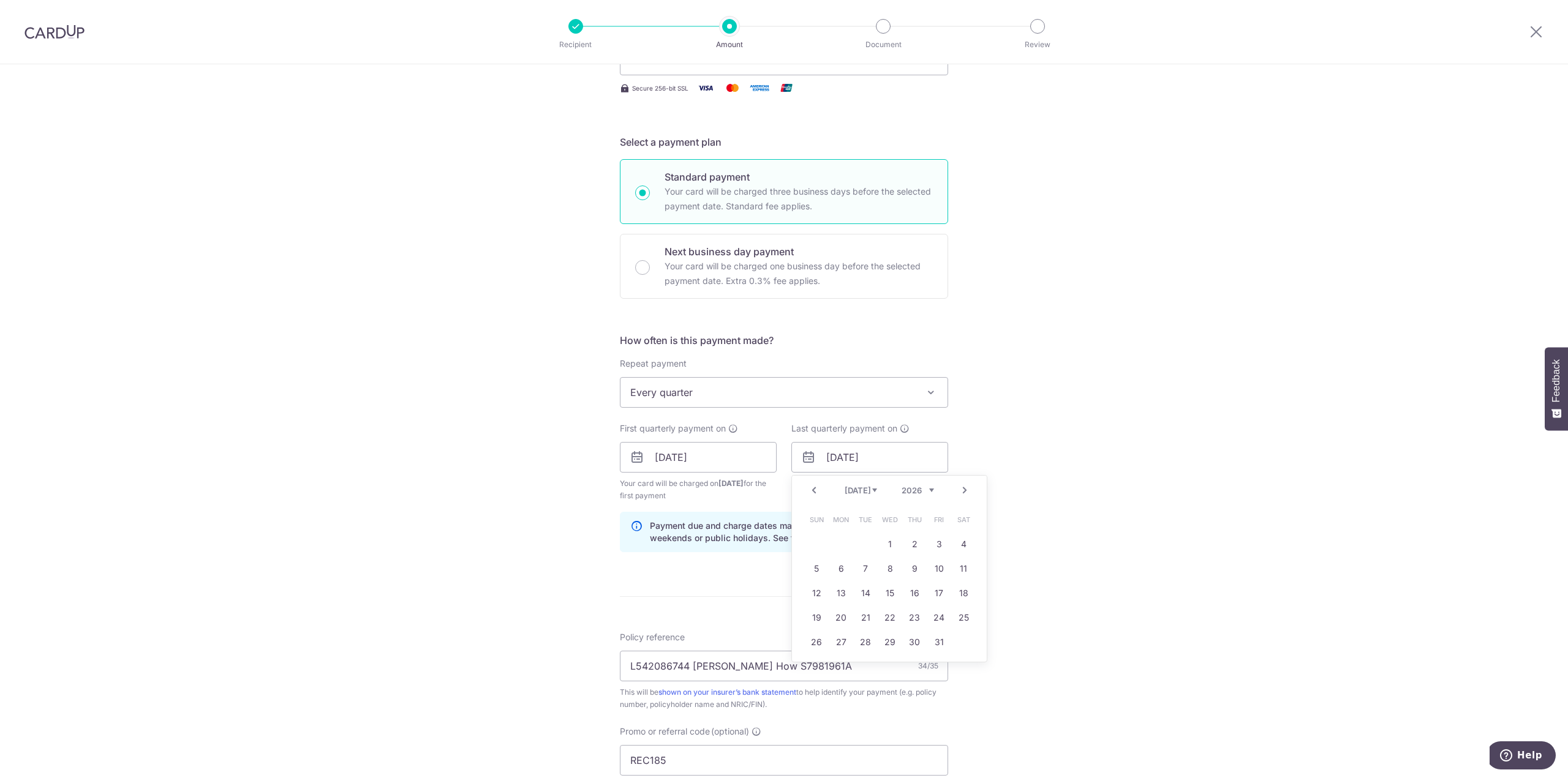
click at [964, 492] on link "Next" at bounding box center [965, 490] width 15 height 15
click at [934, 640] on link "30" at bounding box center [938, 642] width 20 height 20
type input "30/10/2026"
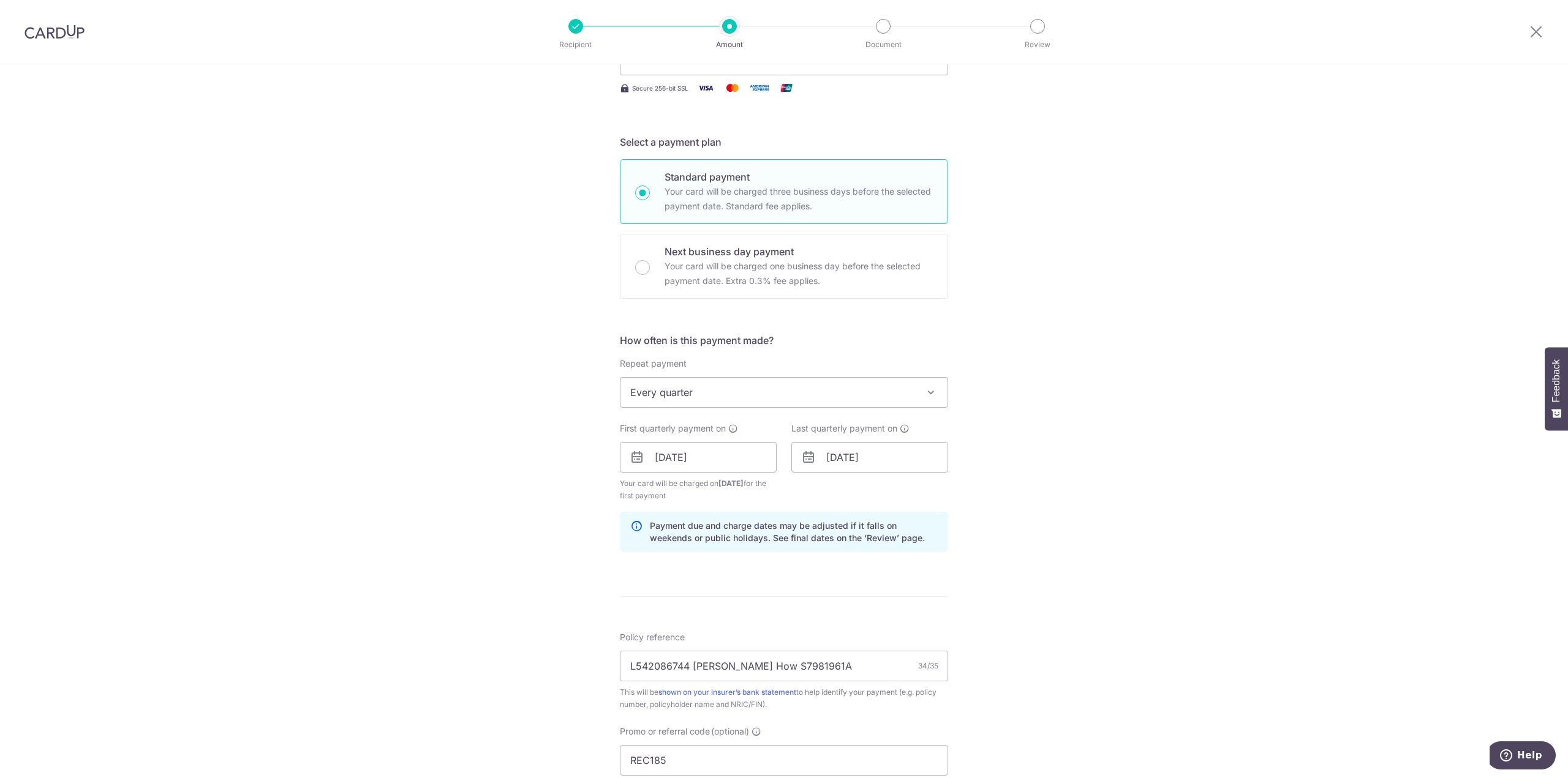
click at [1092, 582] on div "Tell us more about your payment Enter payment amount SGD 400.11 400.11 Select C…" at bounding box center [784, 471] width 1568 height 1225
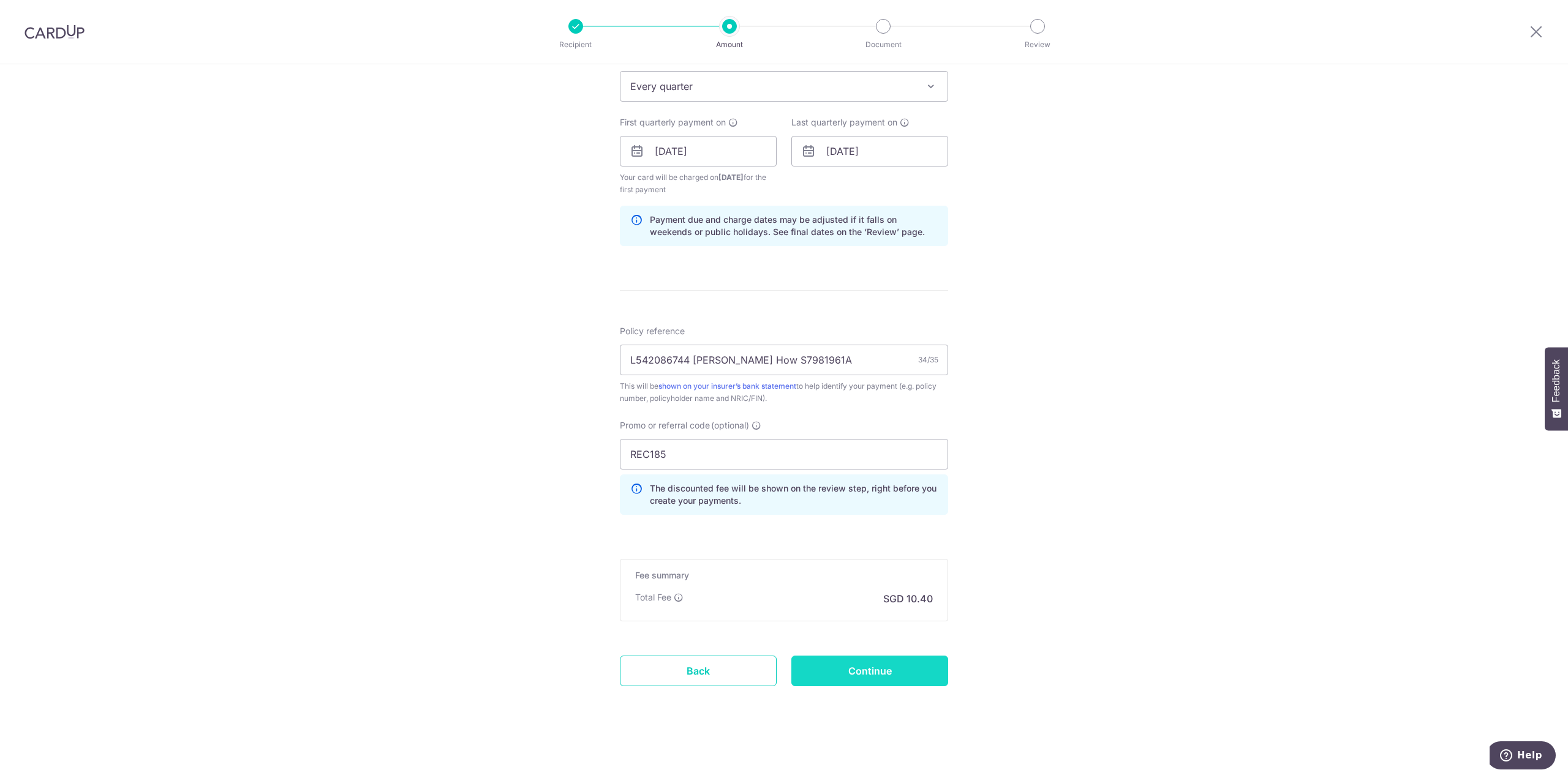
click at [847, 669] on input "Continue" at bounding box center [869, 671] width 157 height 31
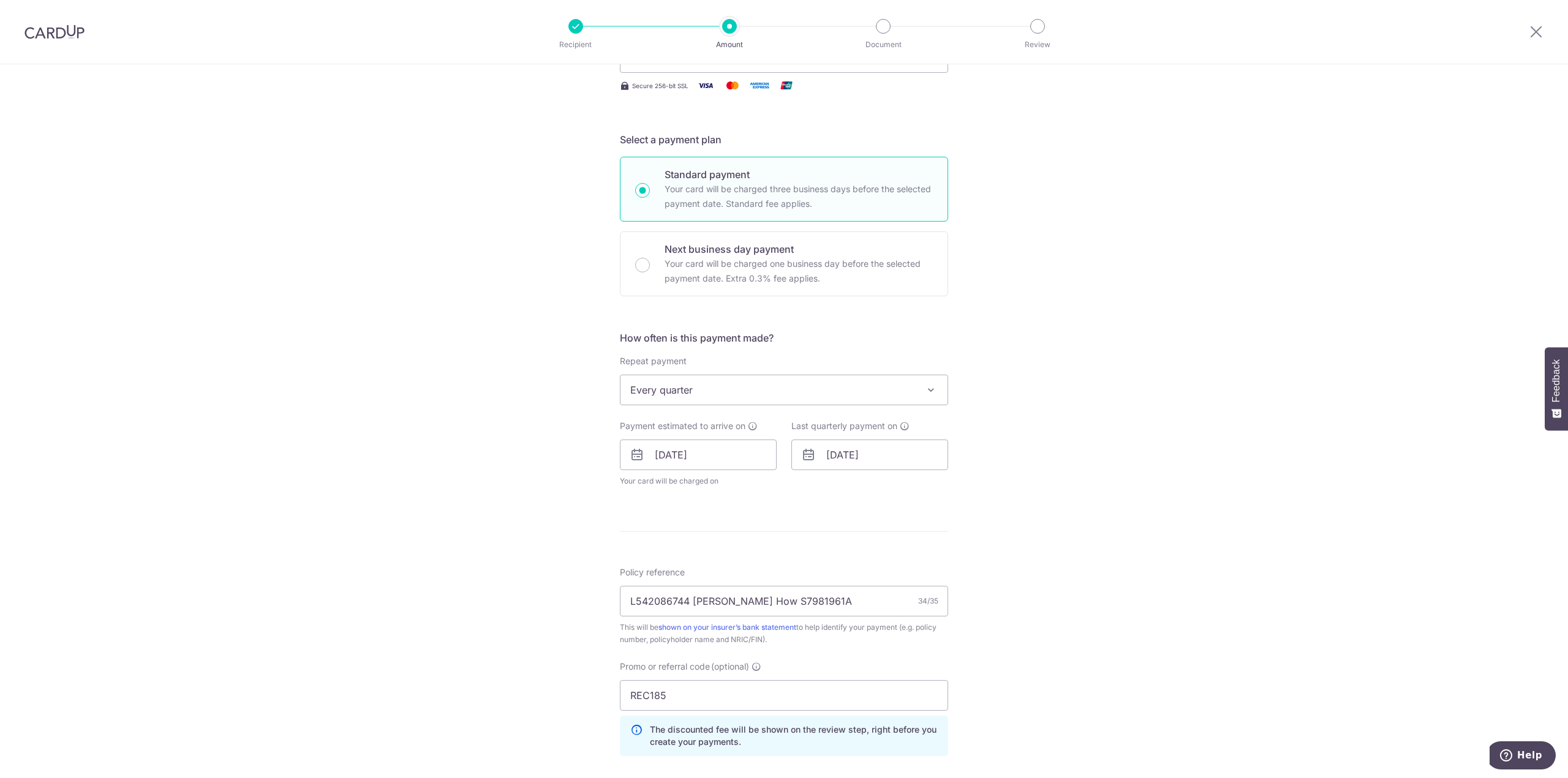
scroll to position [306, 0]
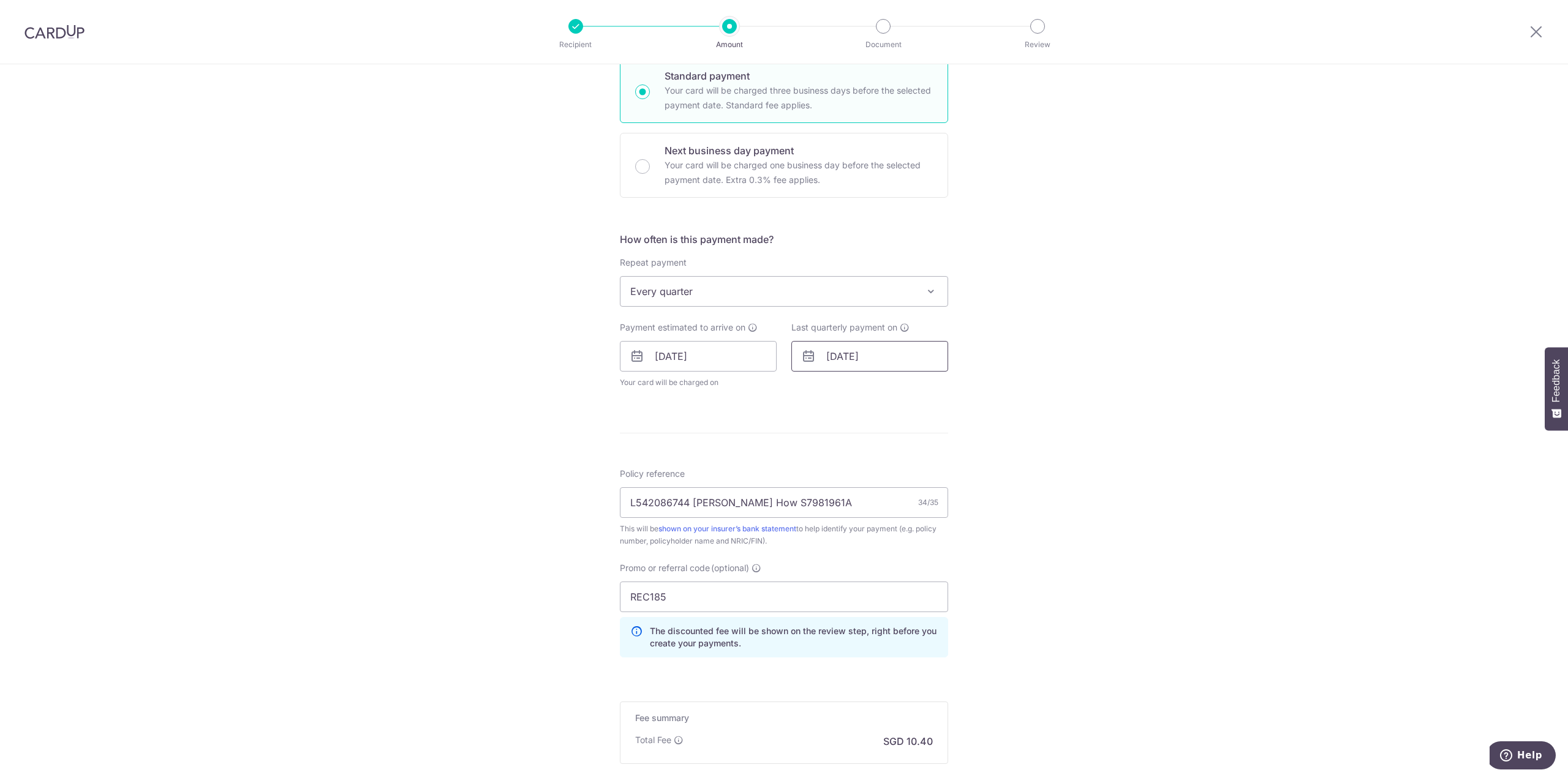
click at [892, 354] on input "[DATE]" at bounding box center [869, 356] width 157 height 31
click at [808, 389] on link "Prev" at bounding box center [814, 389] width 15 height 15
click at [809, 389] on link "Prev" at bounding box center [814, 389] width 15 height 15
click at [809, 388] on link "Prev" at bounding box center [814, 389] width 15 height 15
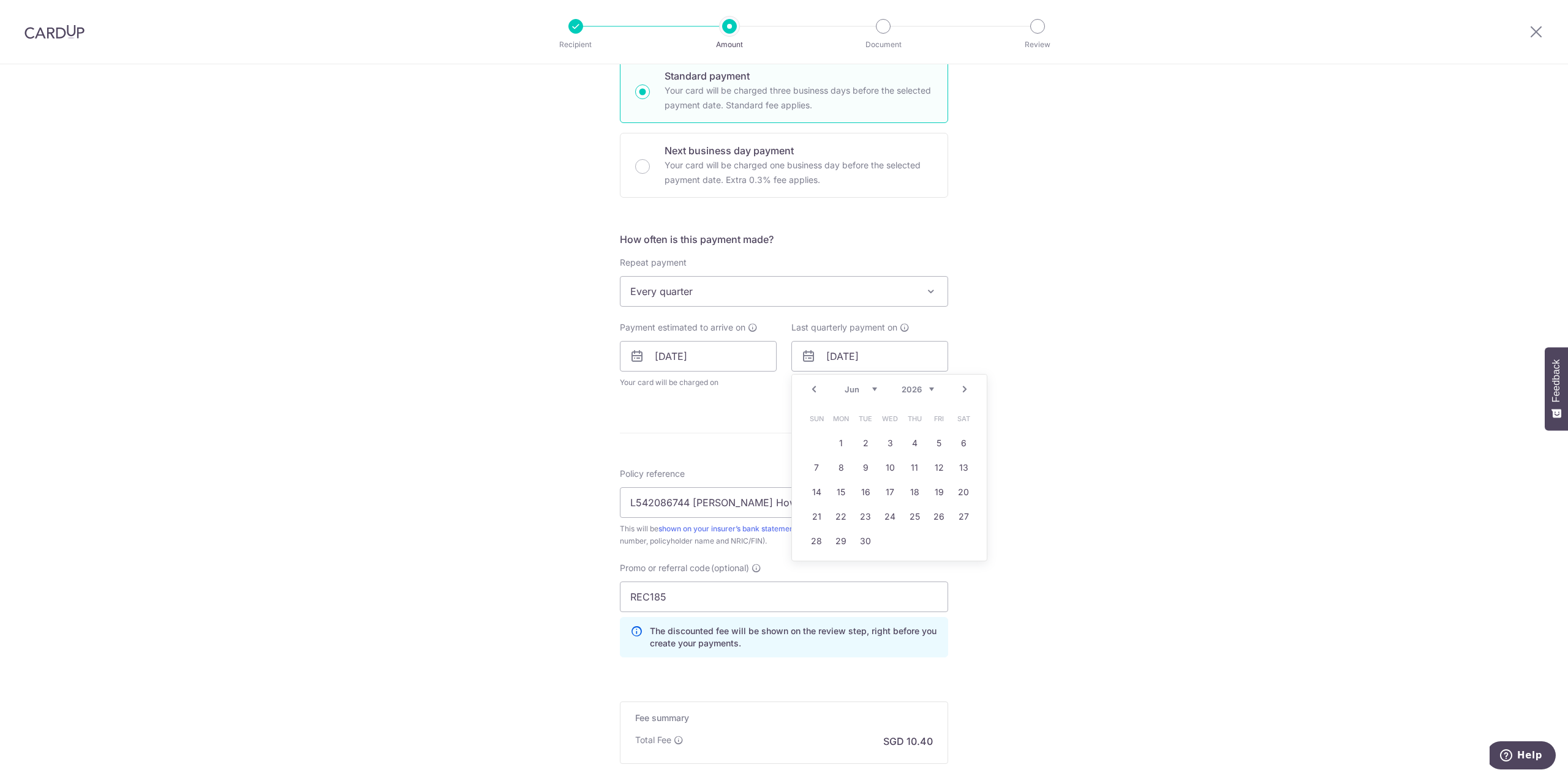
click at [809, 388] on link "Prev" at bounding box center [814, 389] width 15 height 15
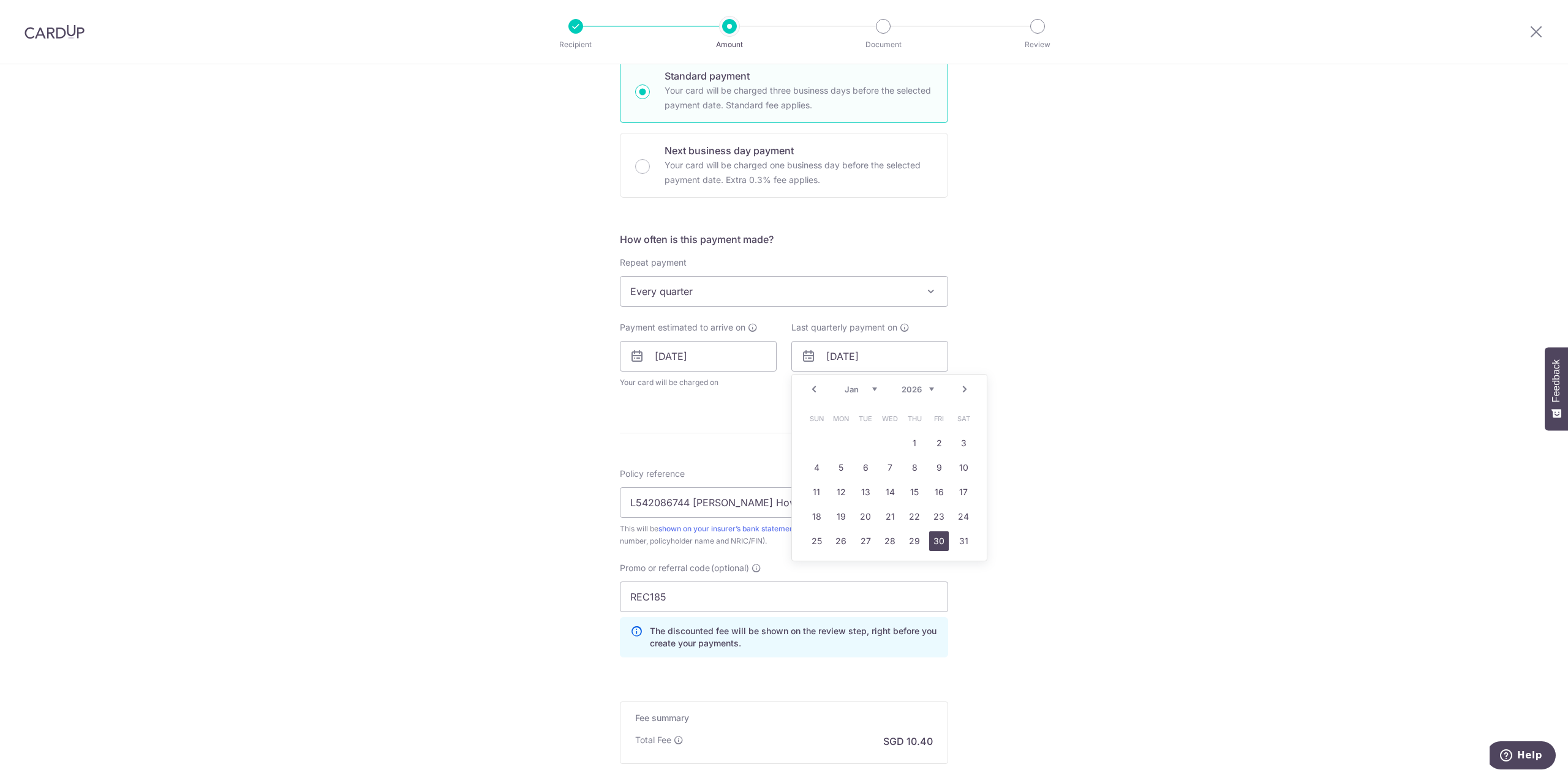
click at [936, 544] on link "30" at bounding box center [938, 541] width 20 height 20
type input "30/01/2026"
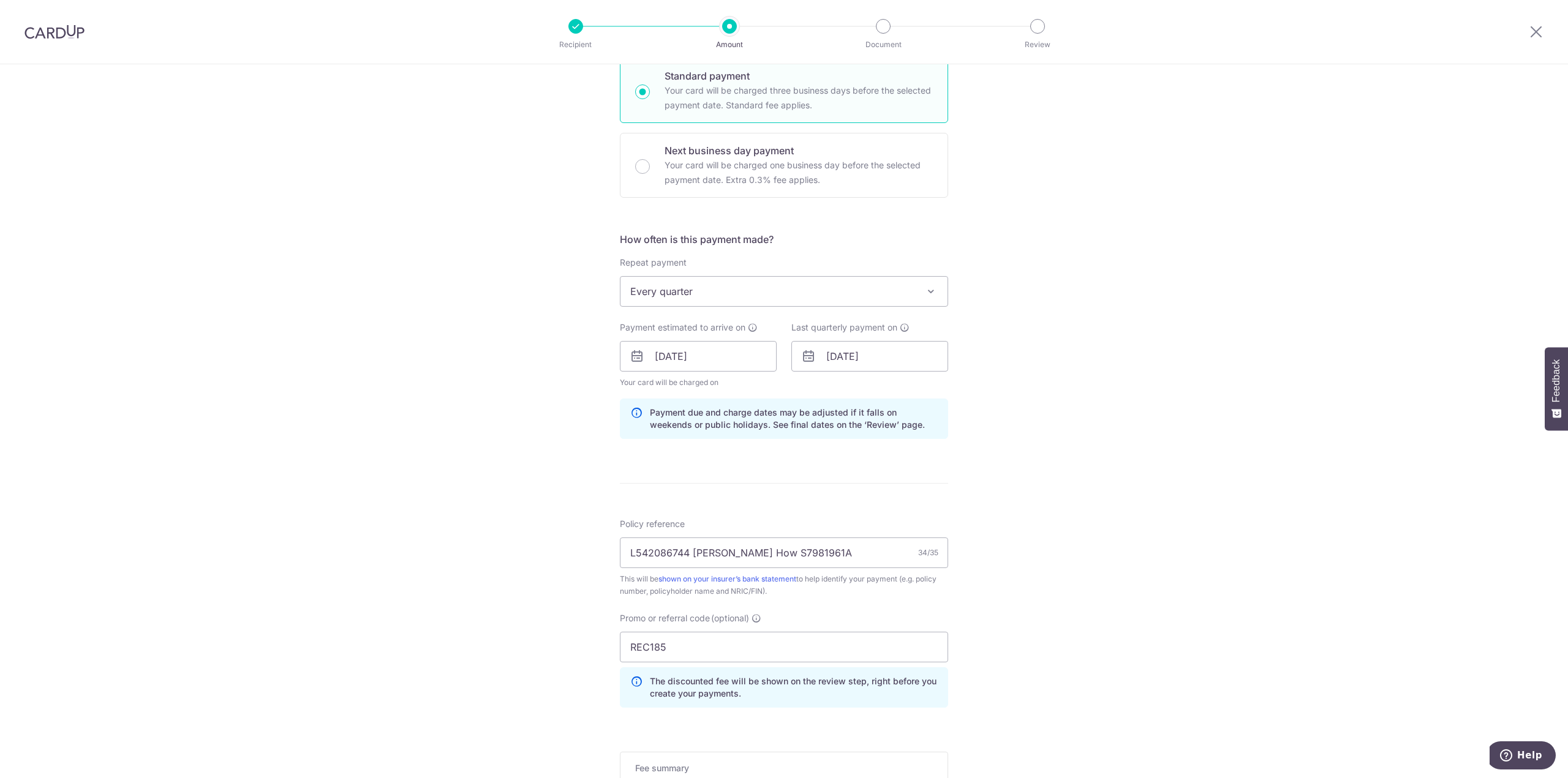
click at [524, 488] on div "Tell us more about your payment Enter payment amount SGD 400.11 400.11 Select C…" at bounding box center [784, 364] width 1568 height 1213
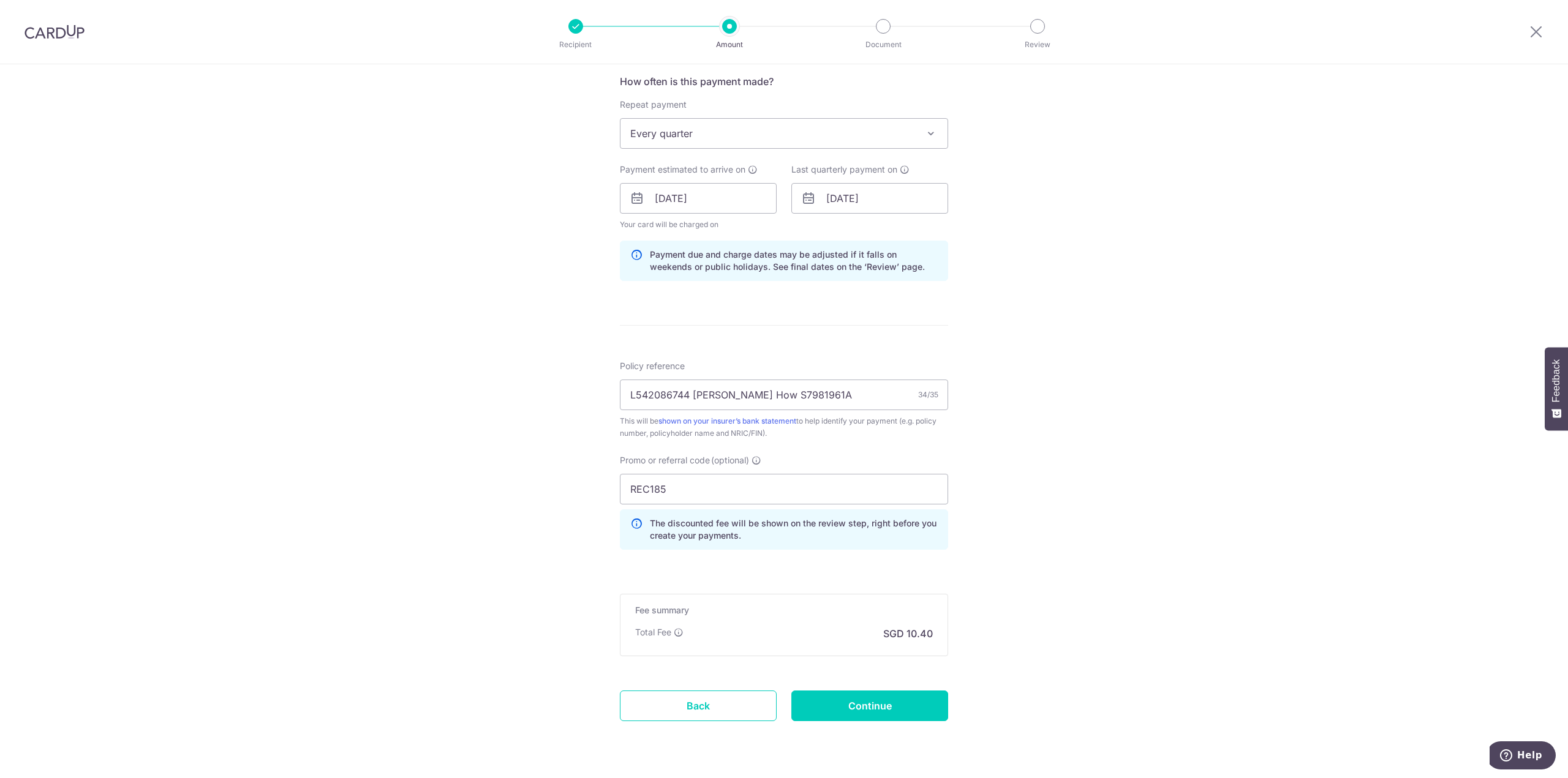
scroll to position [499, 0]
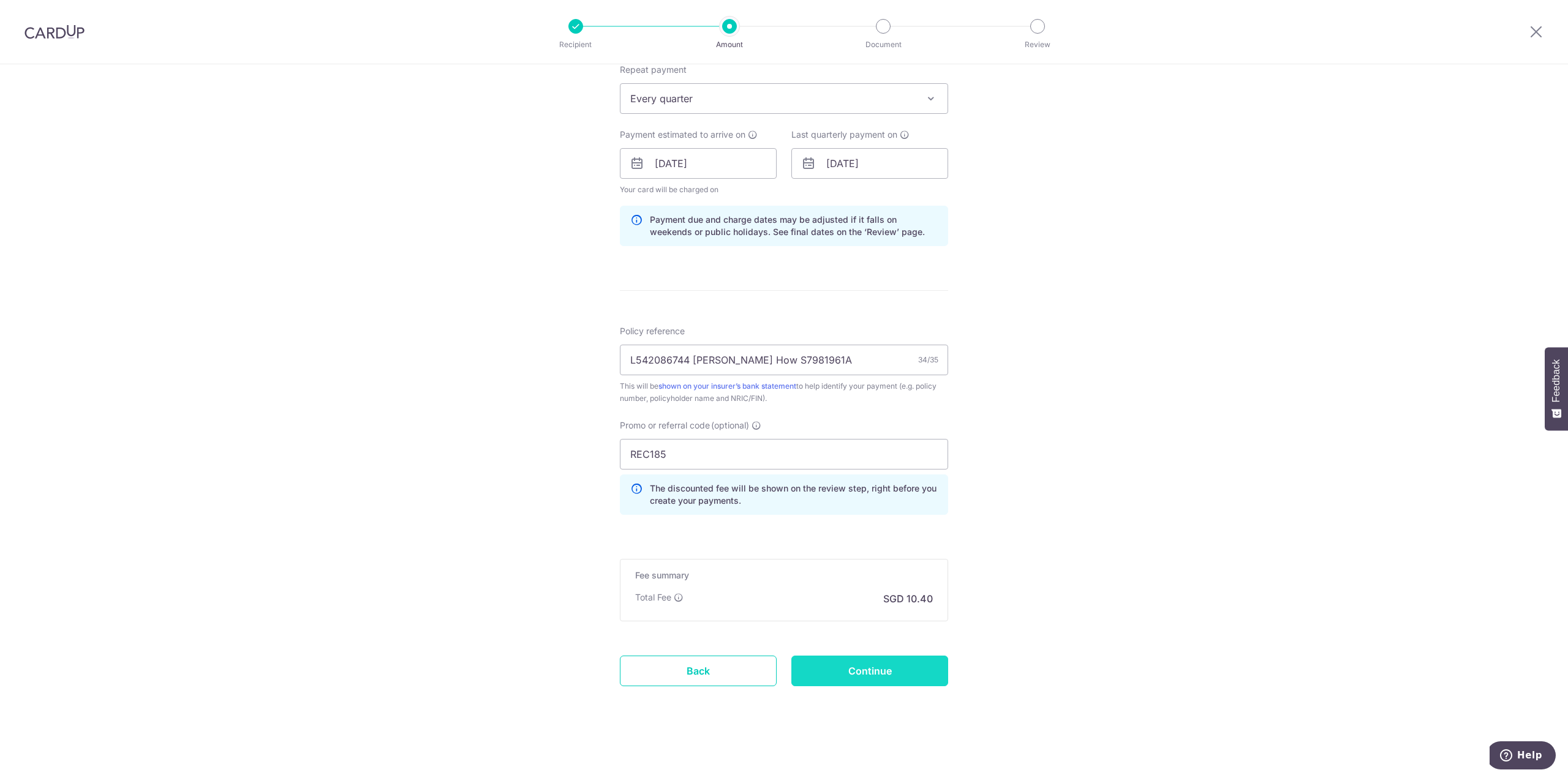
click at [887, 678] on input "Continue" at bounding box center [869, 671] width 157 height 31
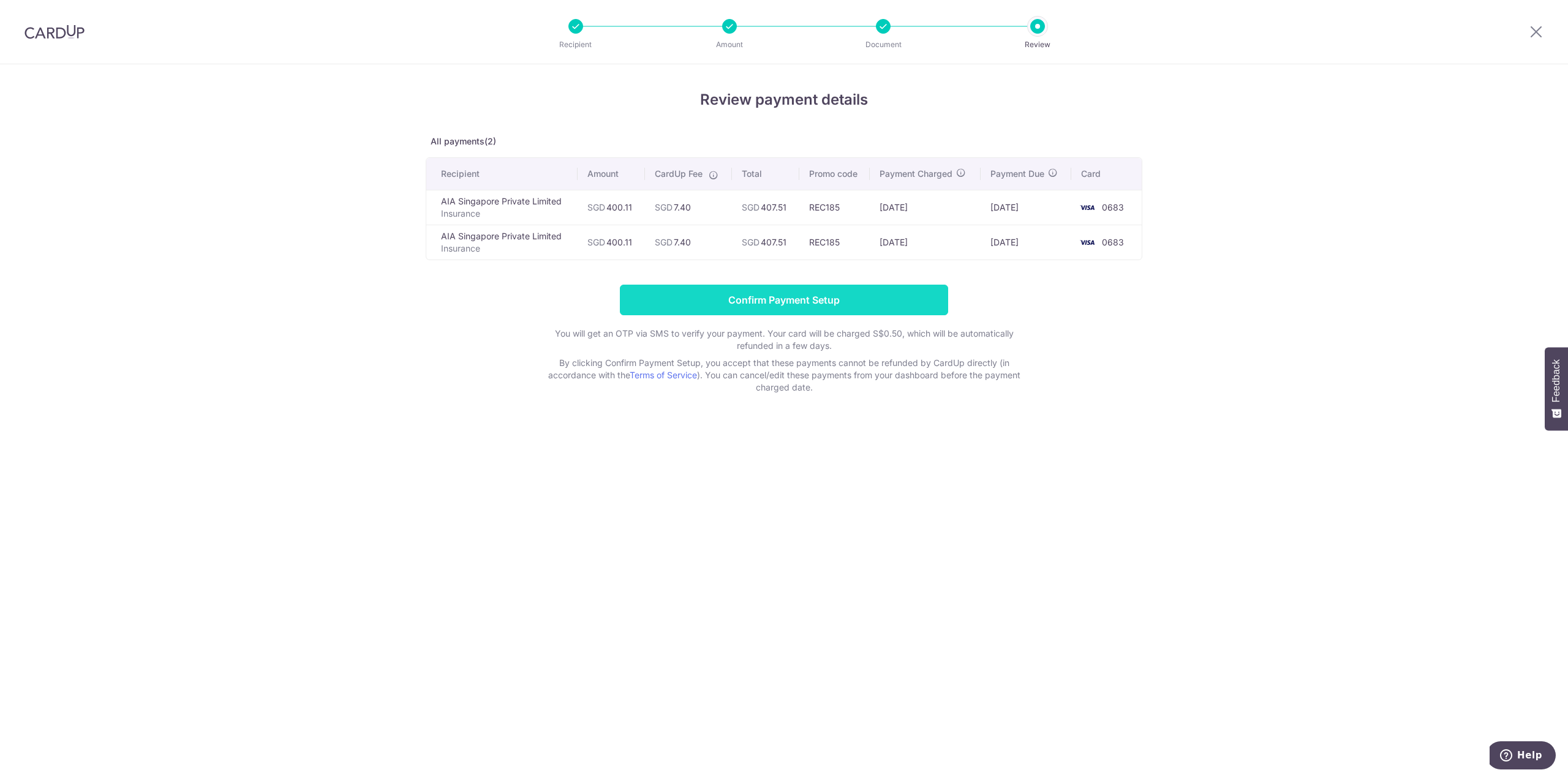
click at [712, 305] on input "Confirm Payment Setup" at bounding box center [784, 300] width 328 height 31
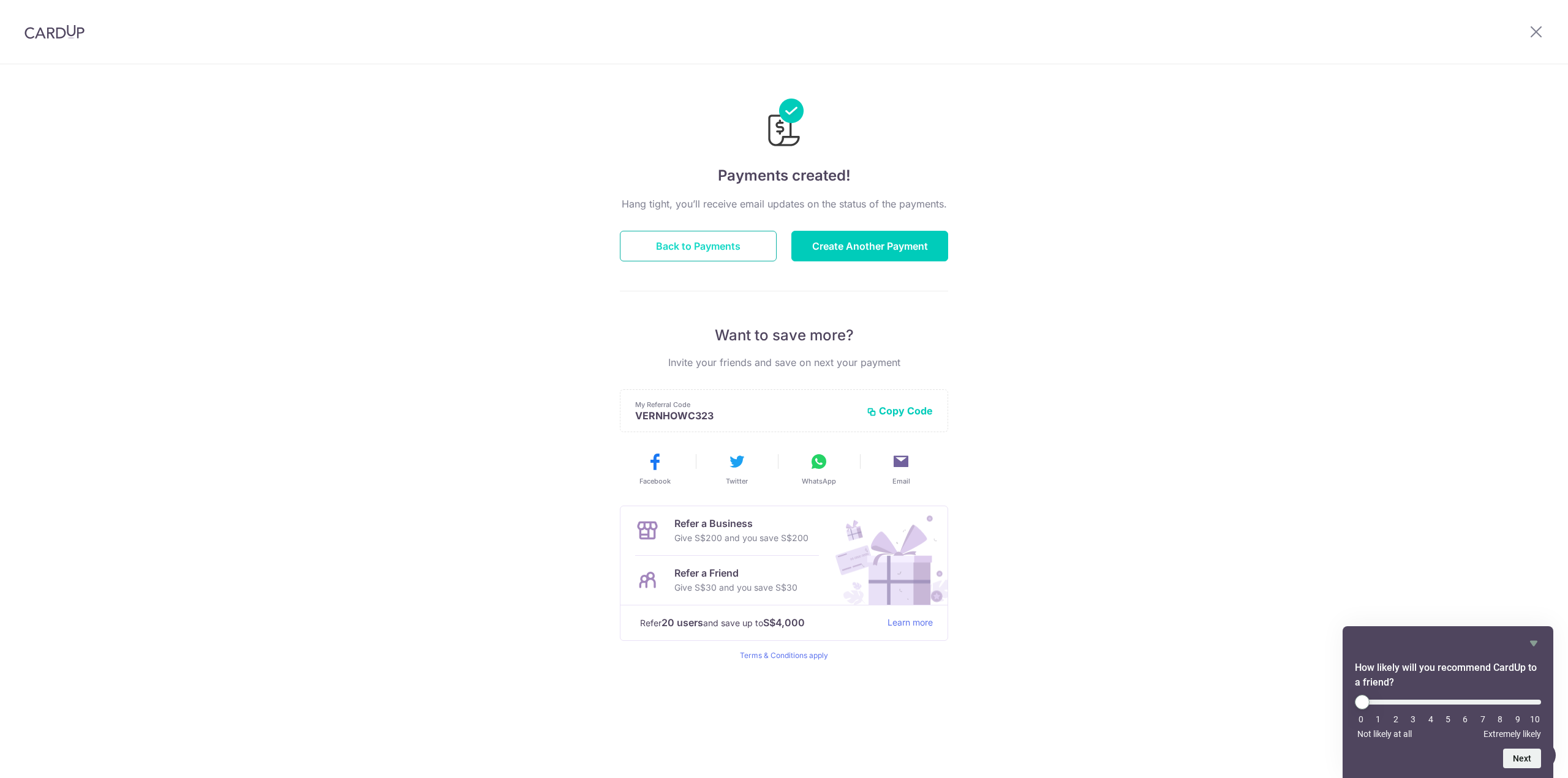
click at [752, 249] on button "Back to Payments" at bounding box center [697, 246] width 157 height 31
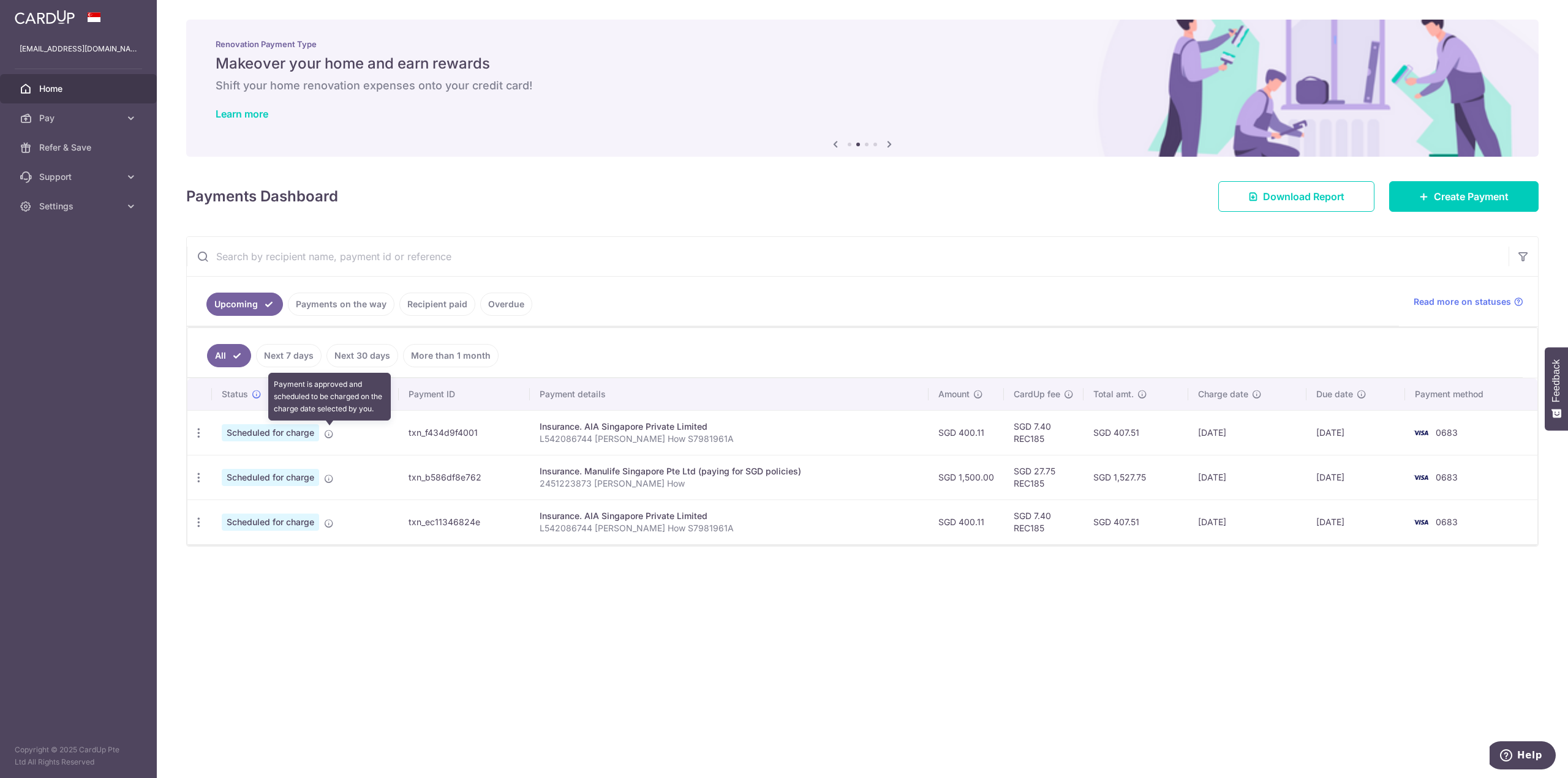
click at [329, 437] on icon at bounding box center [329, 434] width 9 height 9
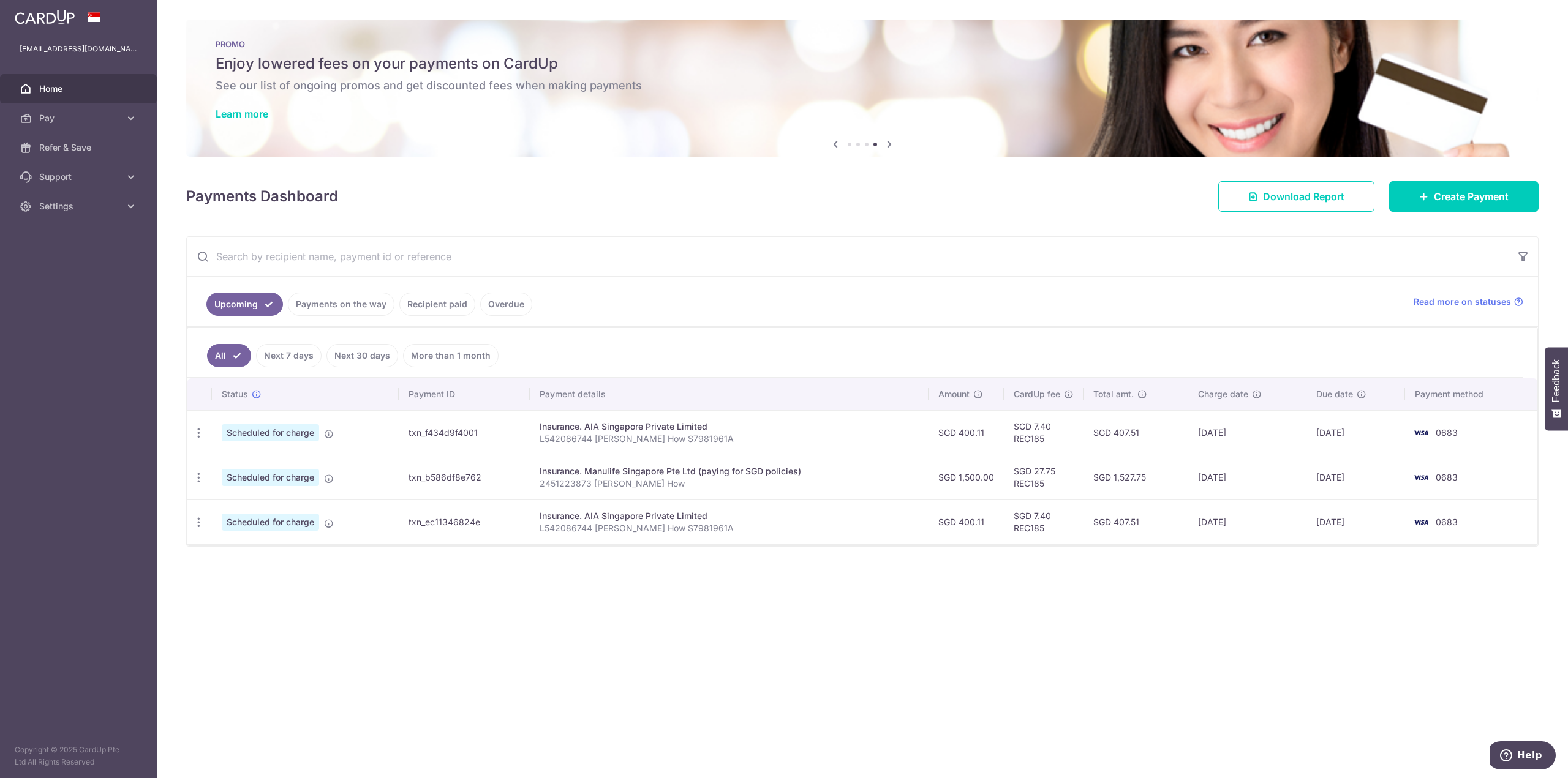
click at [658, 205] on div "Payments Dashboard Download Report Create Payment" at bounding box center [862, 194] width 1352 height 35
click at [134, 204] on icon at bounding box center [131, 206] width 12 height 12
click at [105, 236] on span "Account" at bounding box center [79, 235] width 81 height 12
